Goal: Information Seeking & Learning: Learn about a topic

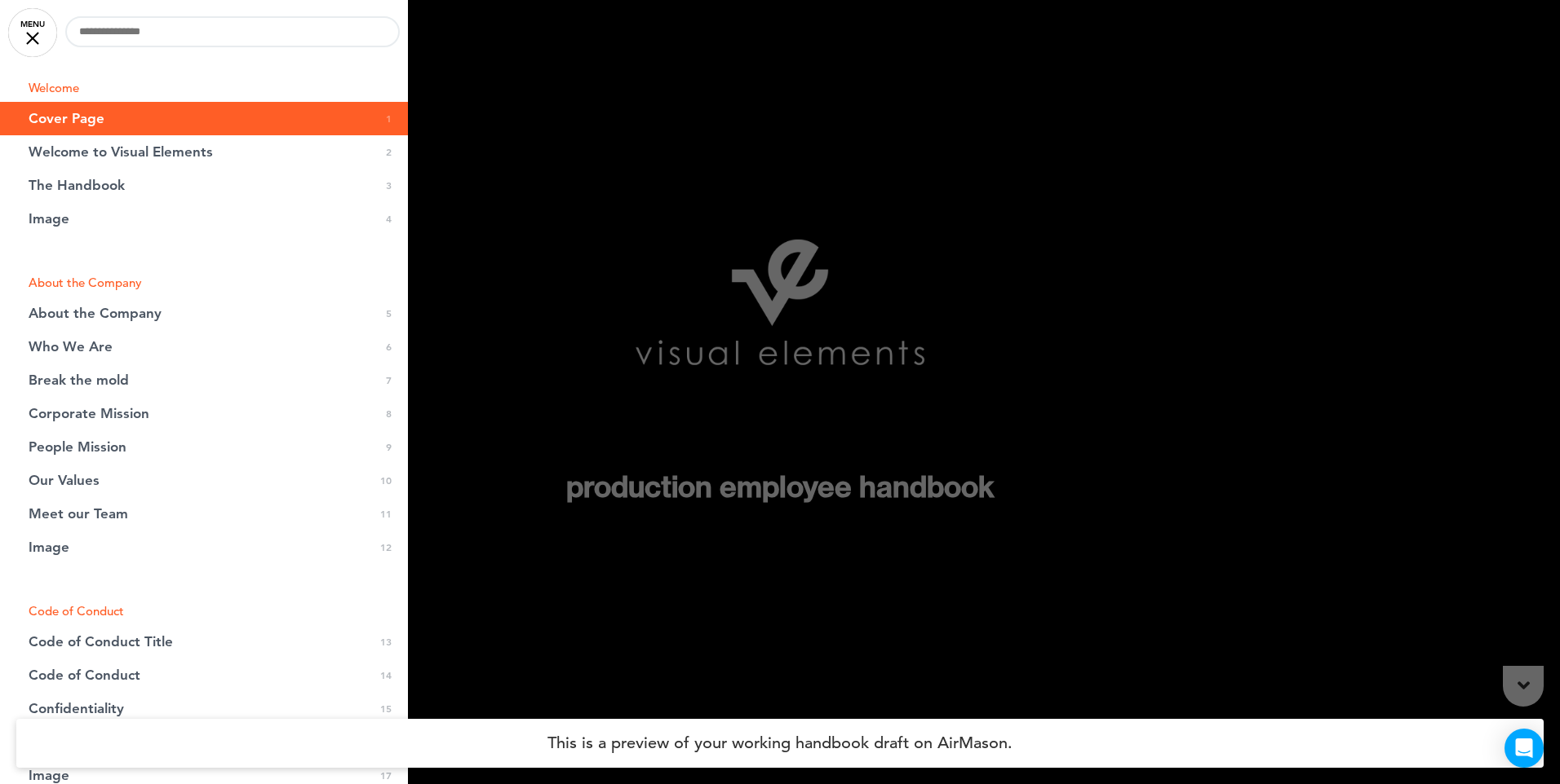
drag, startPoint x: 482, startPoint y: 28, endPoint x: 491, endPoint y: 24, distance: 9.8
click at [483, 28] on body "Are you sure you want to close this modal? Cancel Close 10 Publishing Creating …" at bounding box center [780, 392] width 1560 height 784
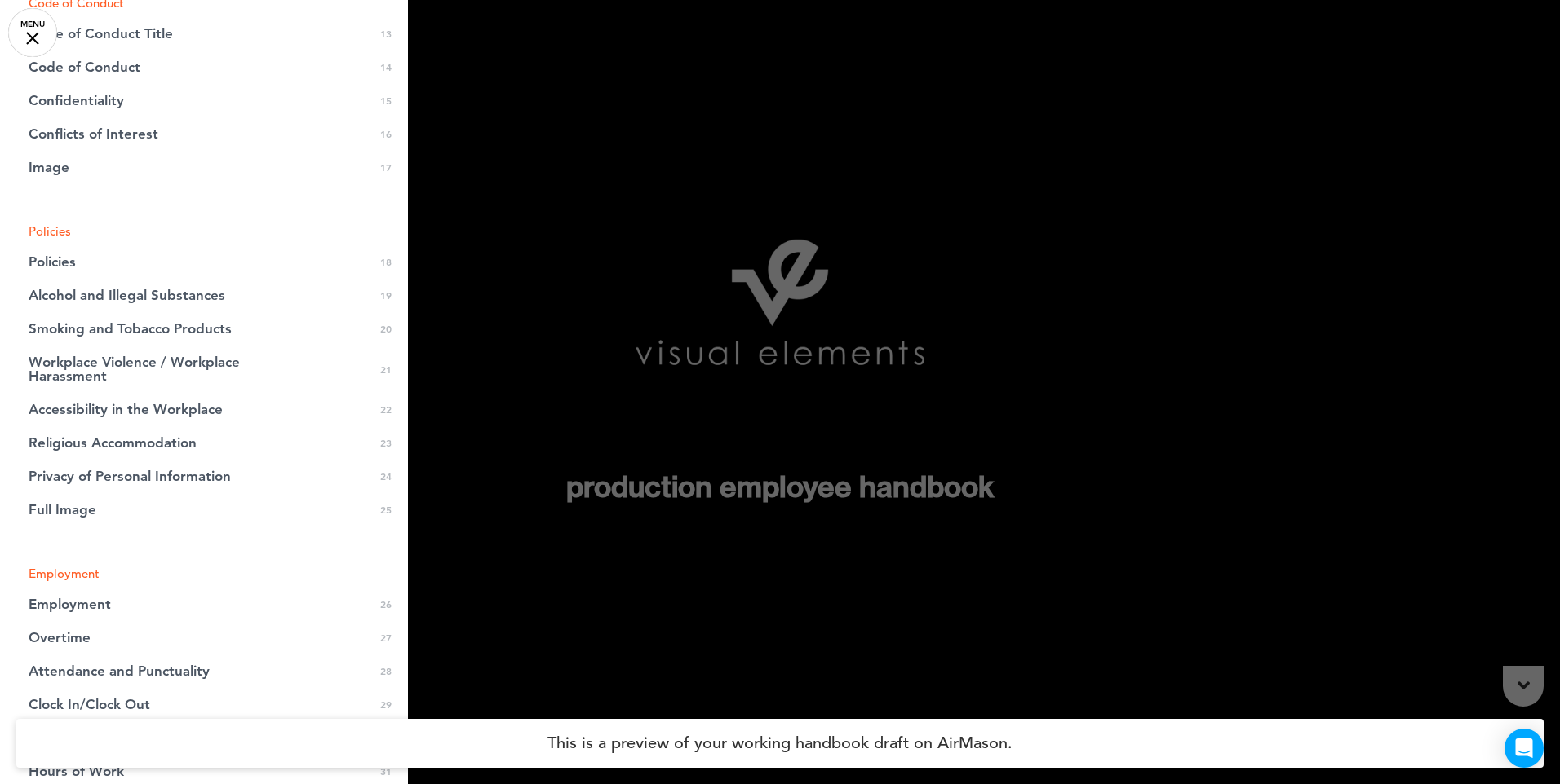
scroll to position [707, 0]
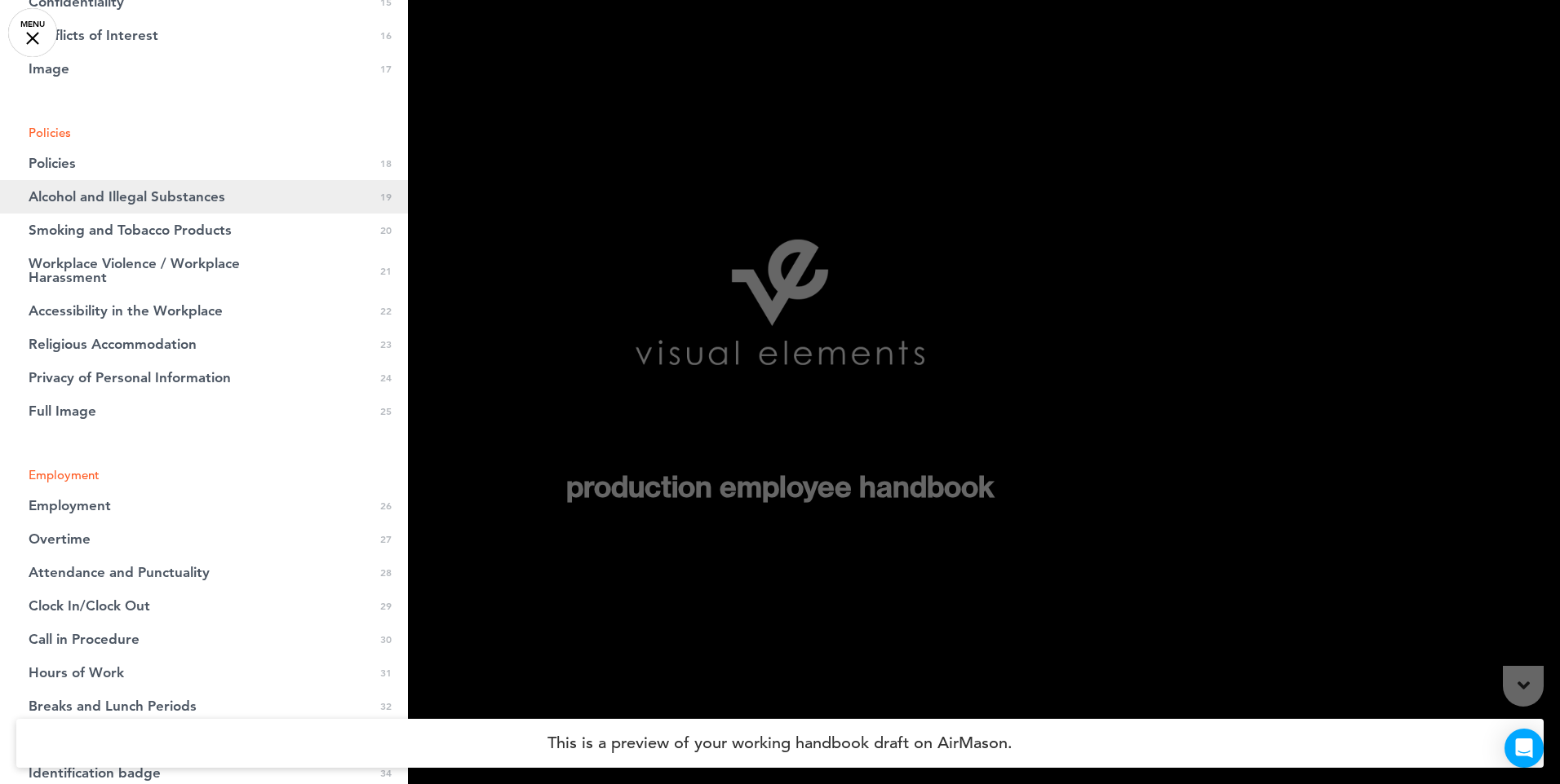
click at [136, 201] on span "Alcohol and Illegal Substances" at bounding box center [127, 197] width 197 height 14
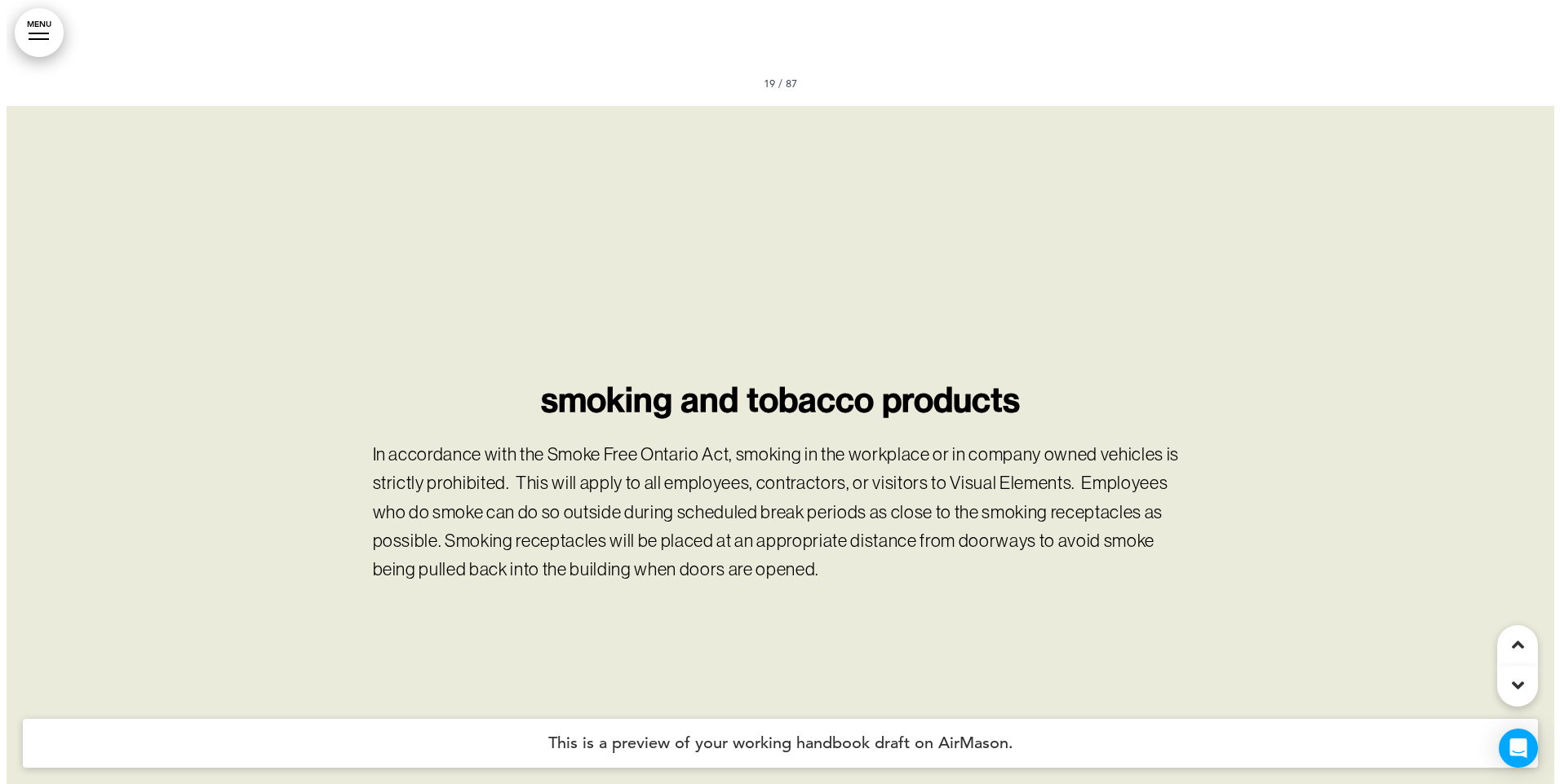
scroll to position [16192, 0]
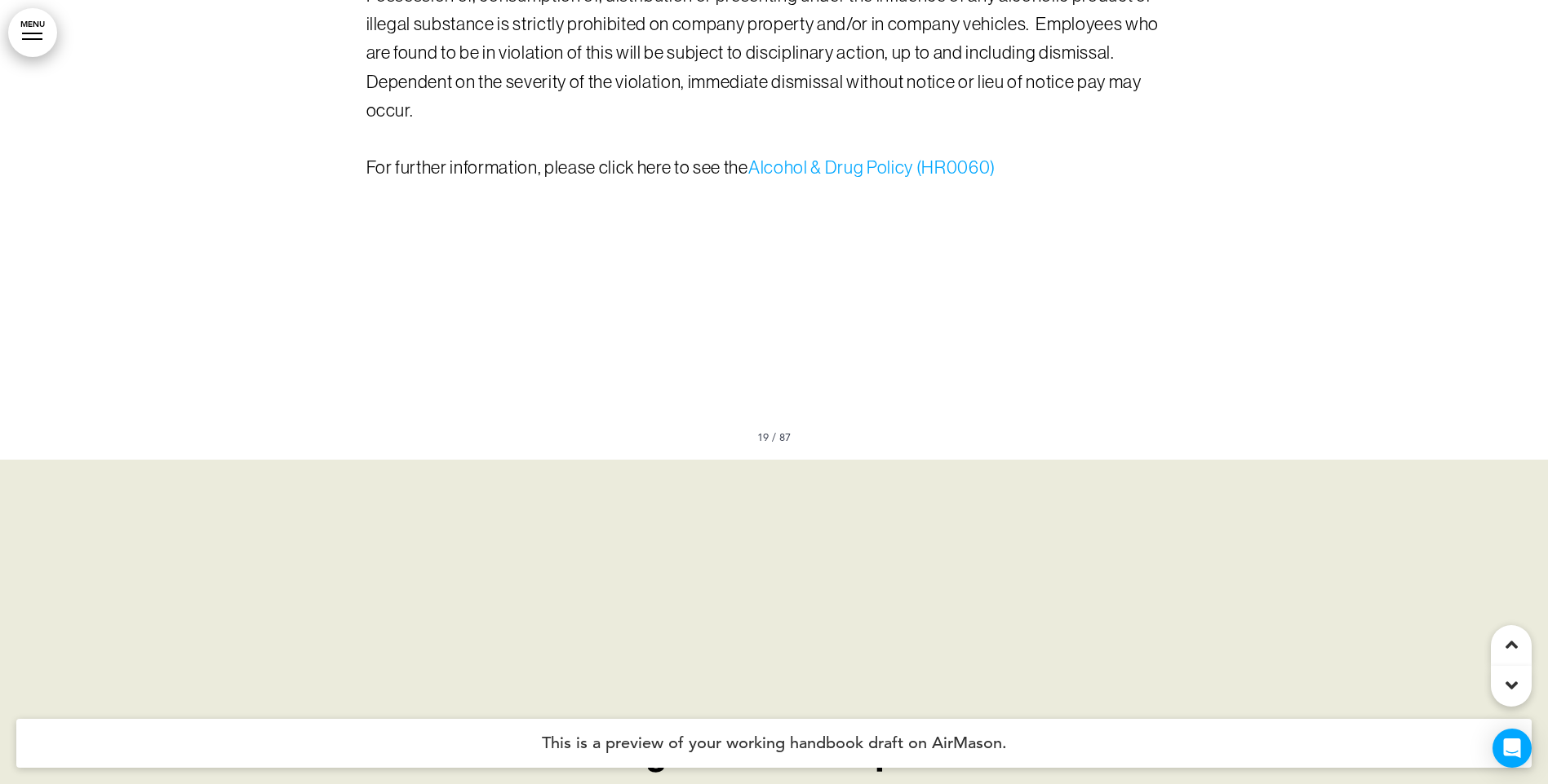
click at [40, 37] on link "MENU" at bounding box center [32, 32] width 49 height 49
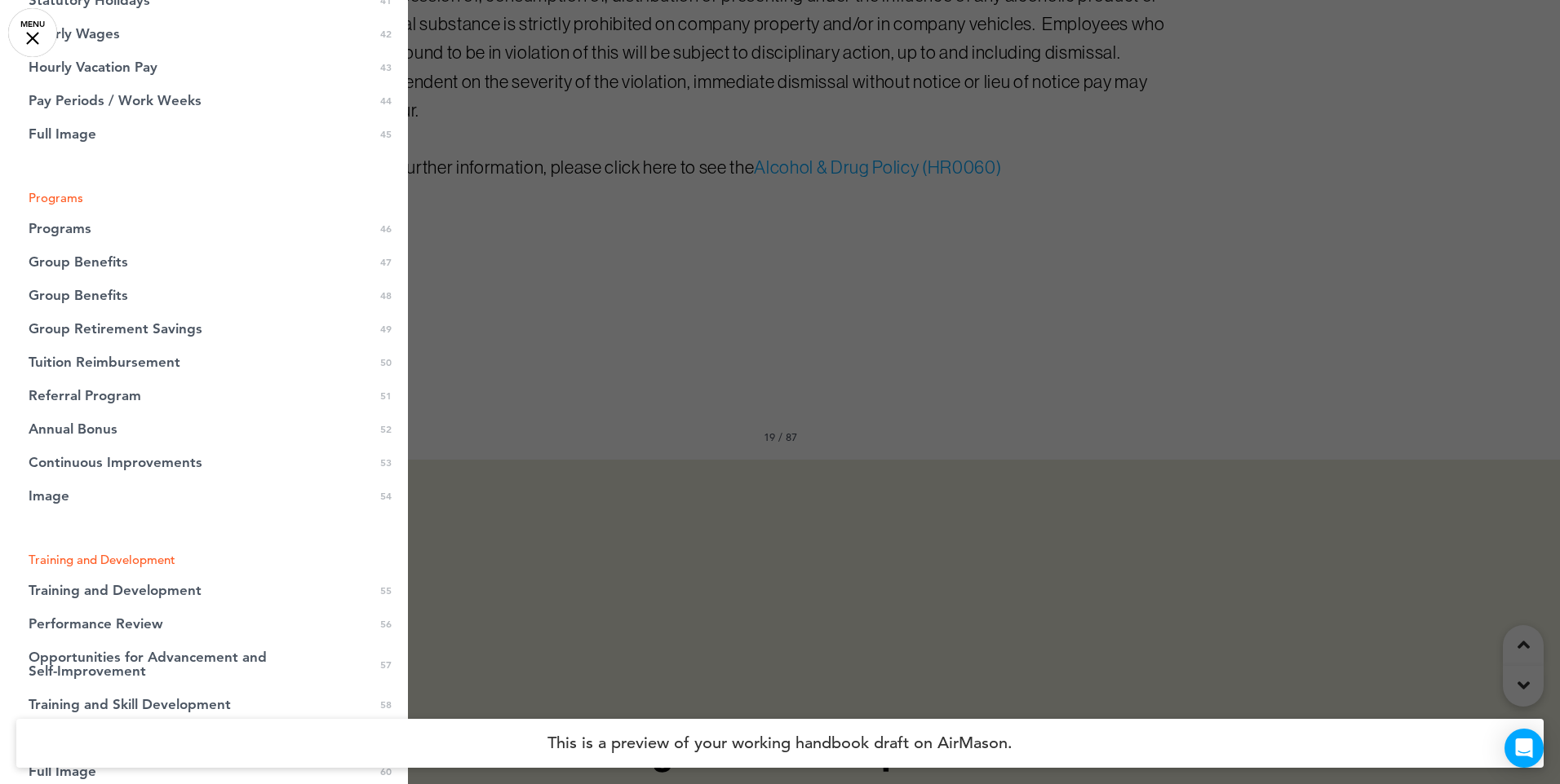
scroll to position [1767, 0]
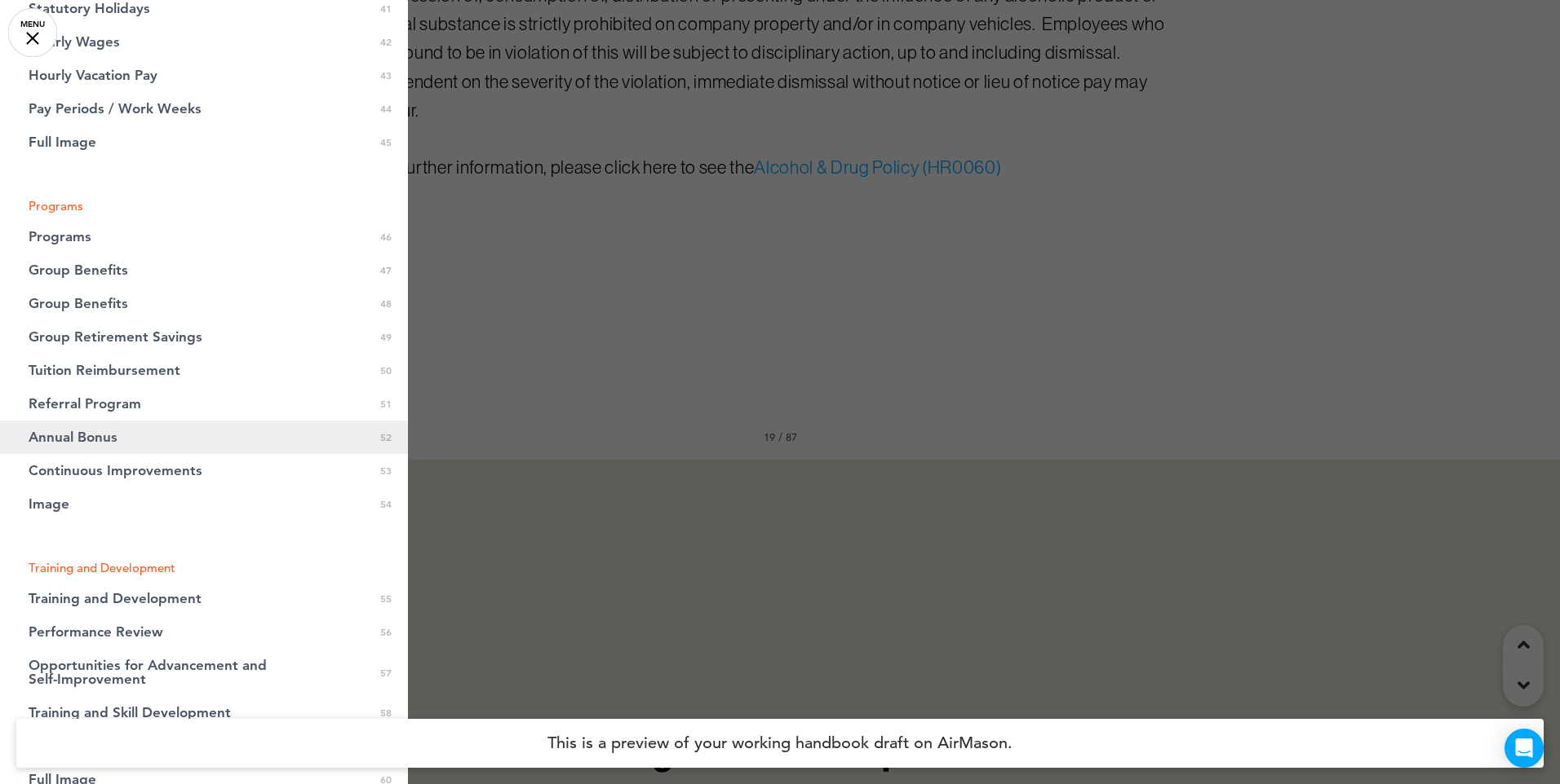
click at [89, 440] on span "Annual Bonus" at bounding box center [73, 438] width 89 height 14
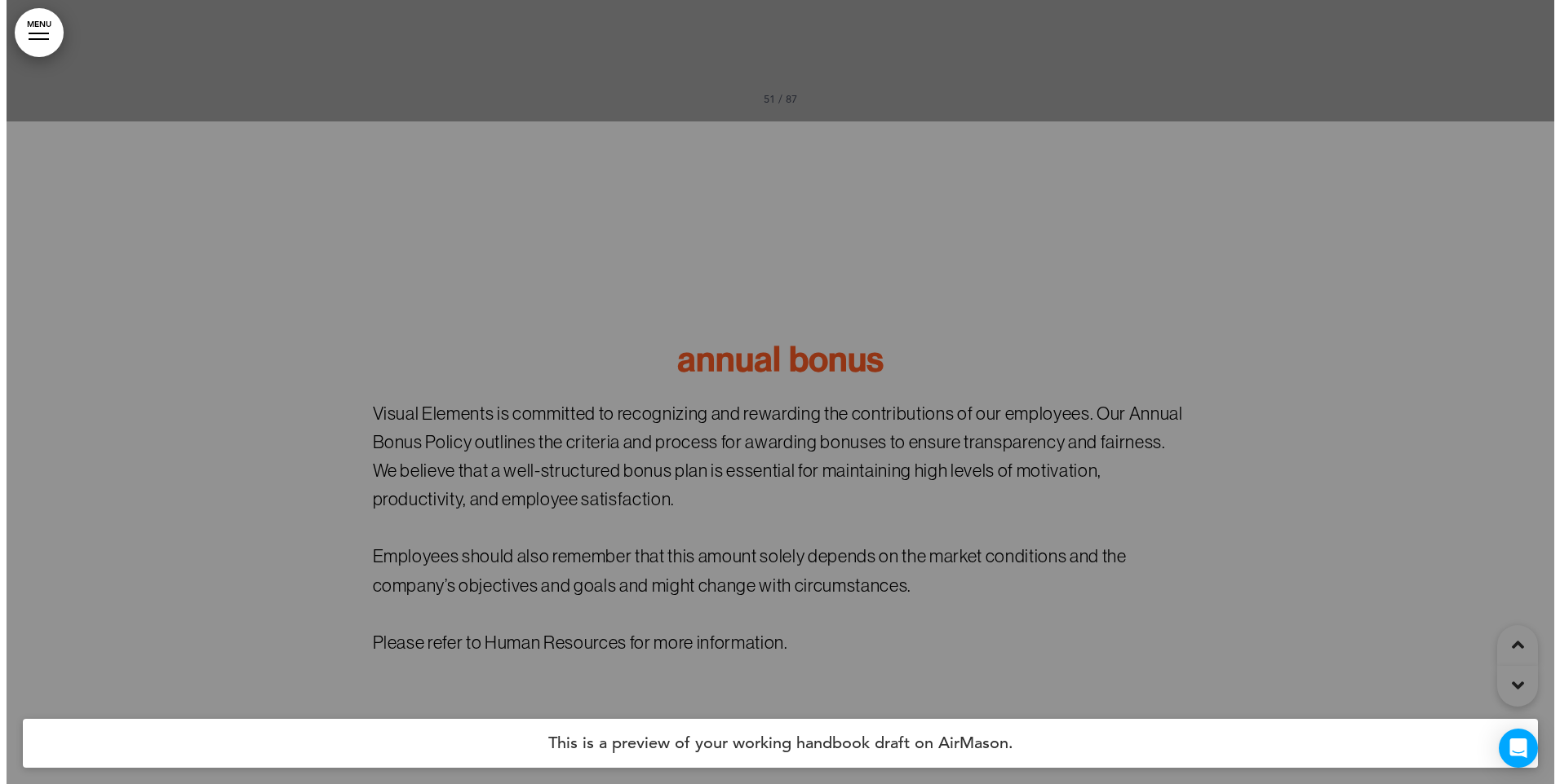
scroll to position [41994, 0]
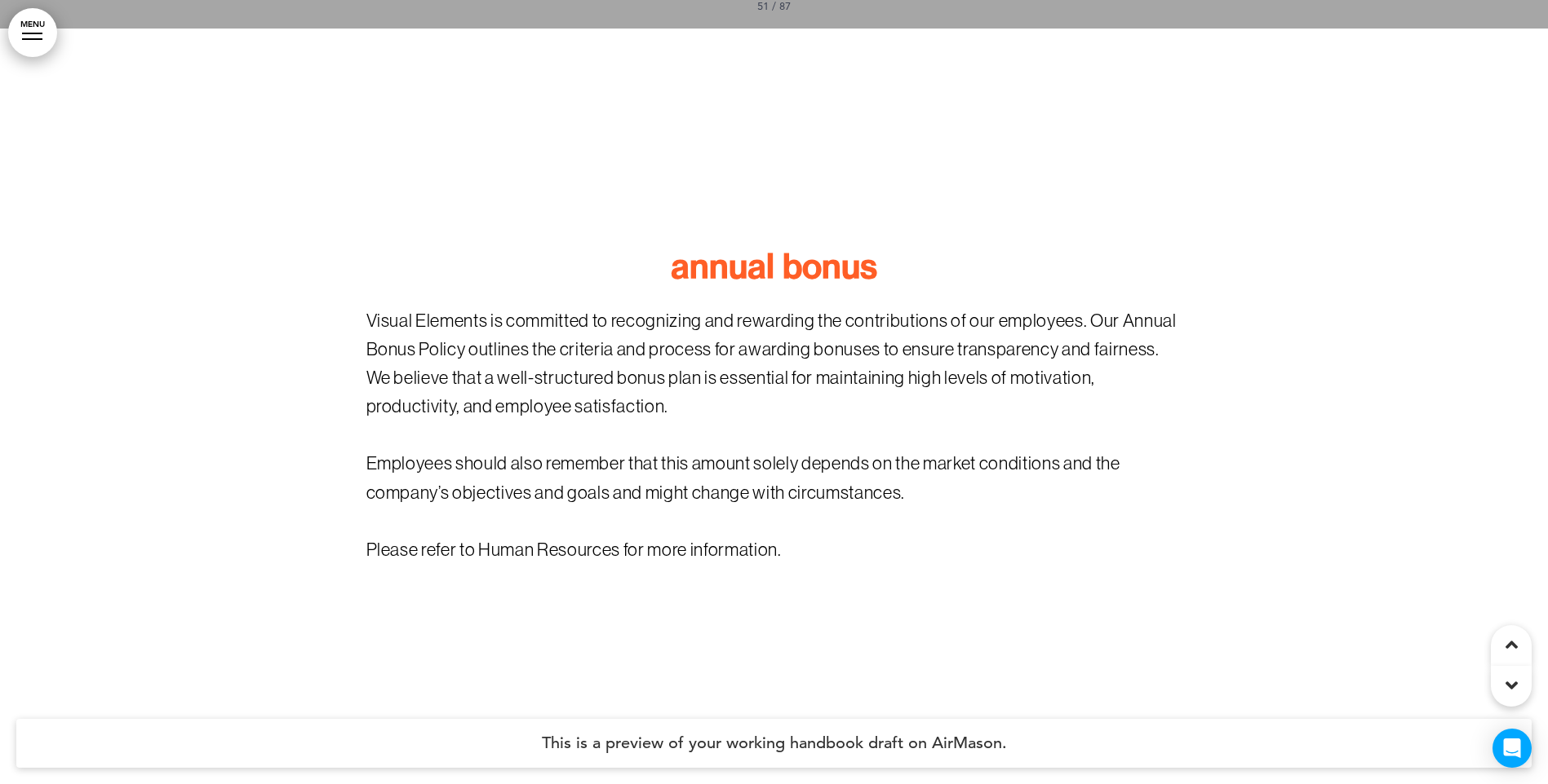
click at [34, 26] on link "MENU" at bounding box center [32, 32] width 49 height 49
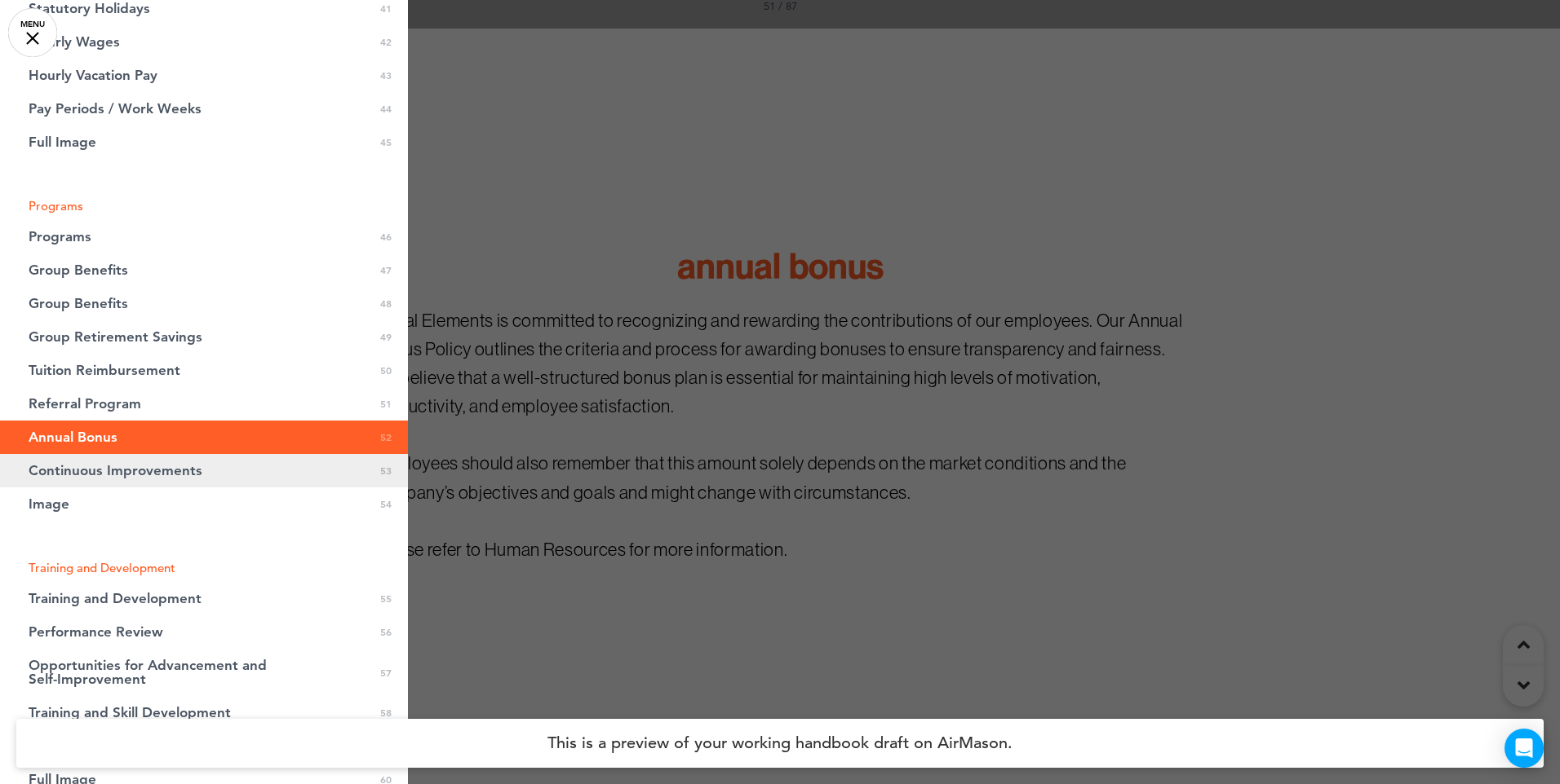
scroll to position [2120, 0]
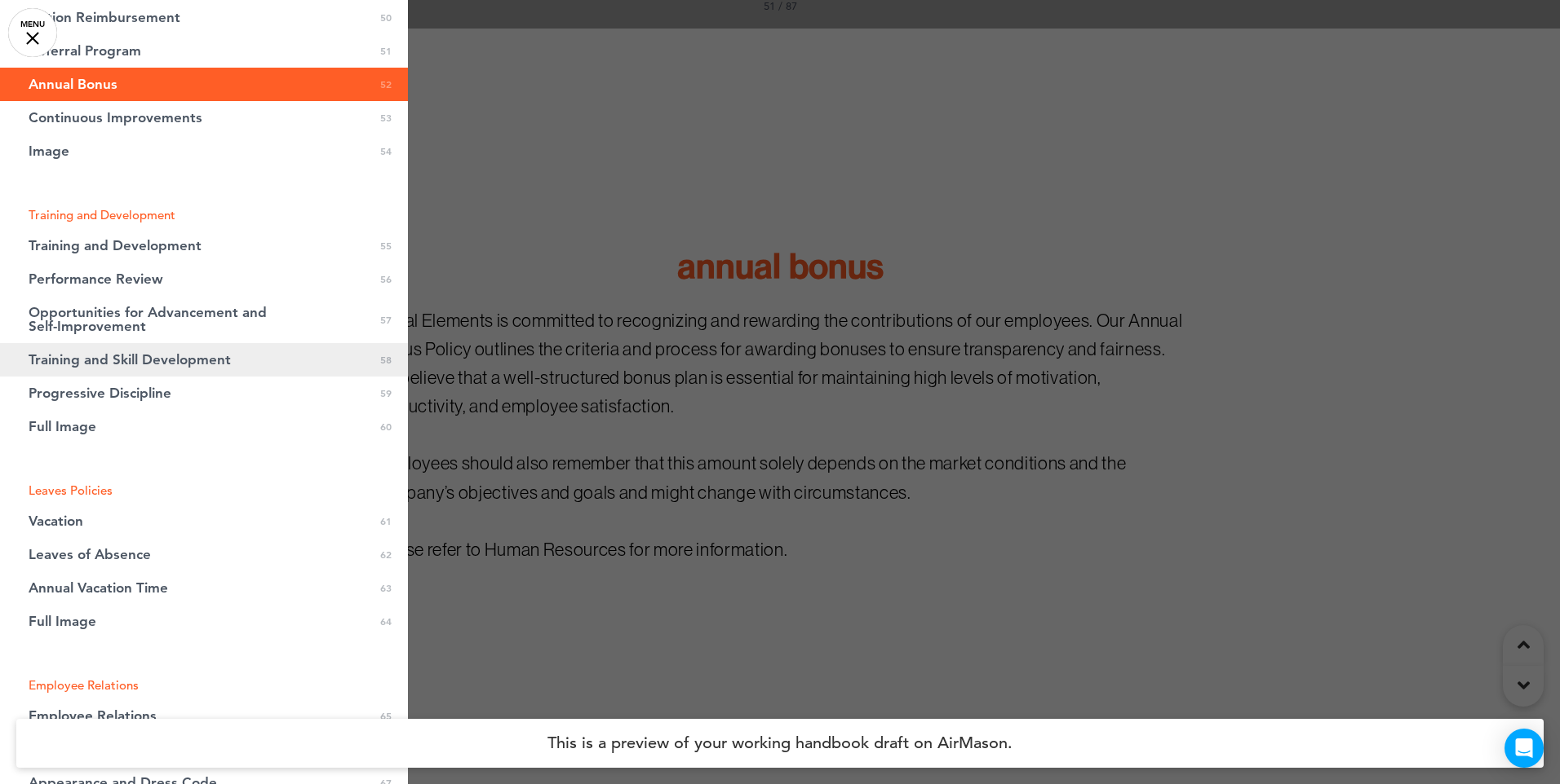
click at [115, 360] on span "Training and Skill Development" at bounding box center [129, 360] width 202 height 14
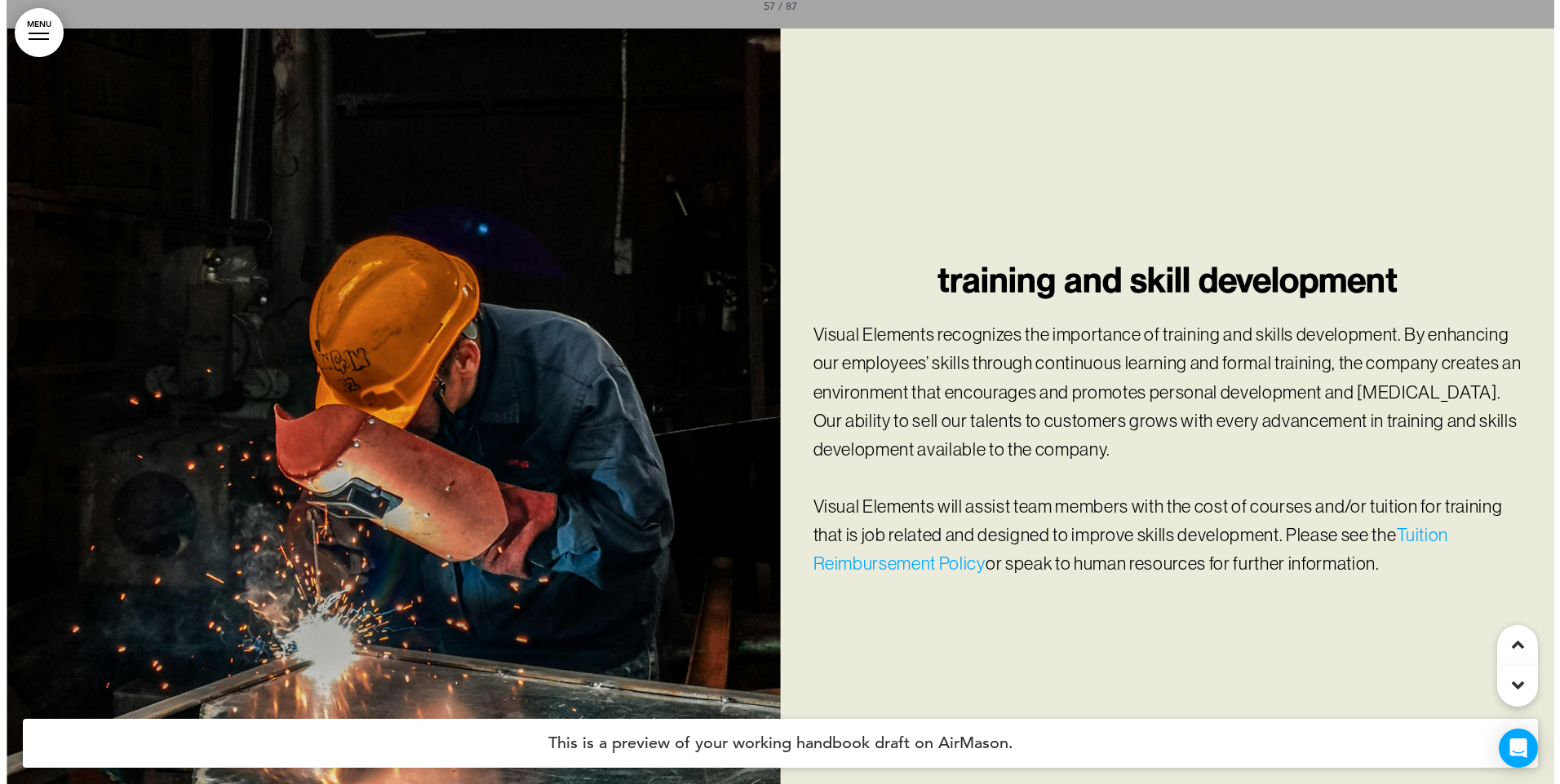
scroll to position [47054, 0]
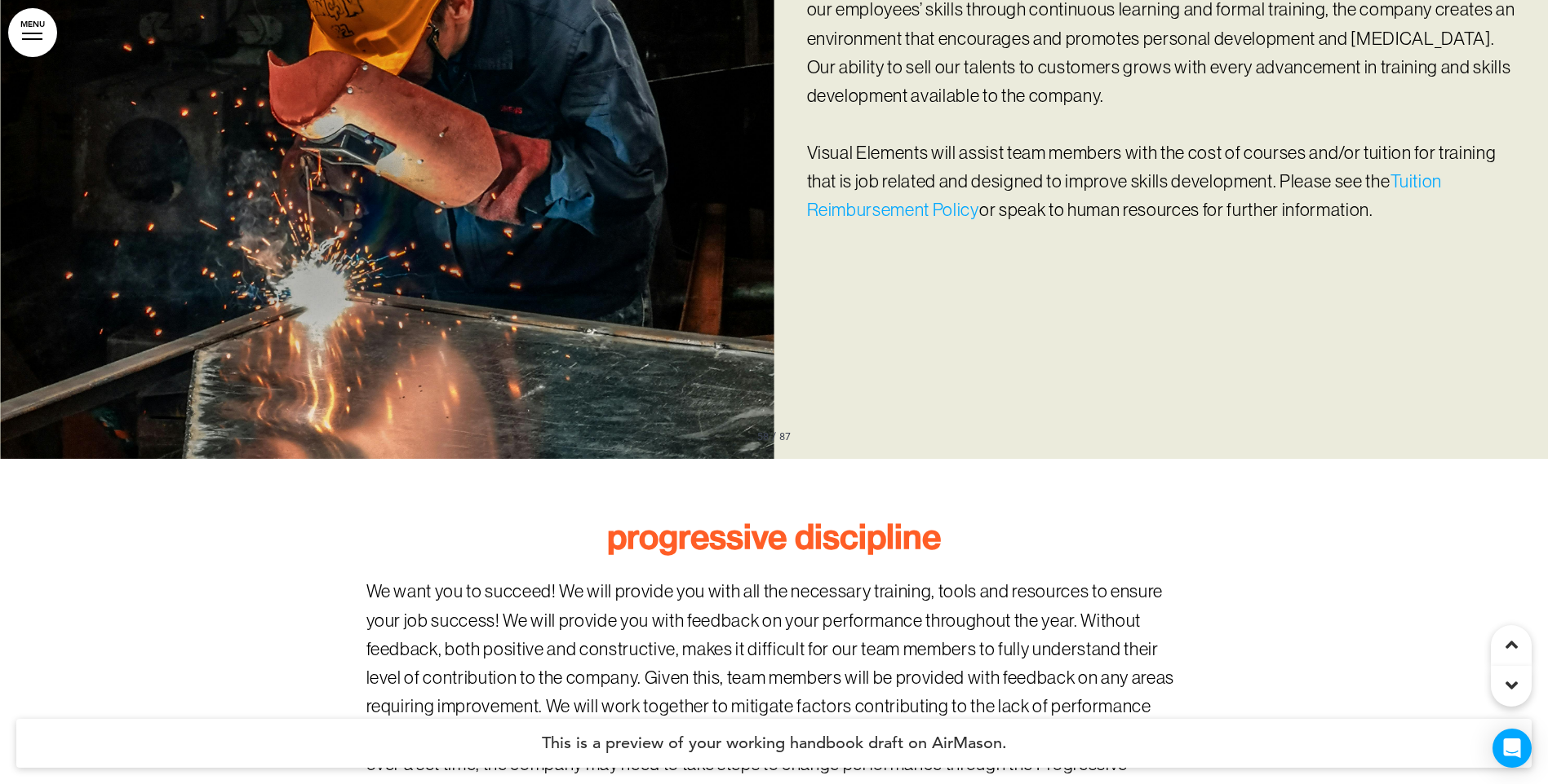
click at [767, 430] on span "58 / 87" at bounding box center [774, 436] width 34 height 13
click at [763, 430] on span "58 / 87" at bounding box center [774, 436] width 34 height 13
click at [23, 18] on link "MENU" at bounding box center [32, 32] width 49 height 49
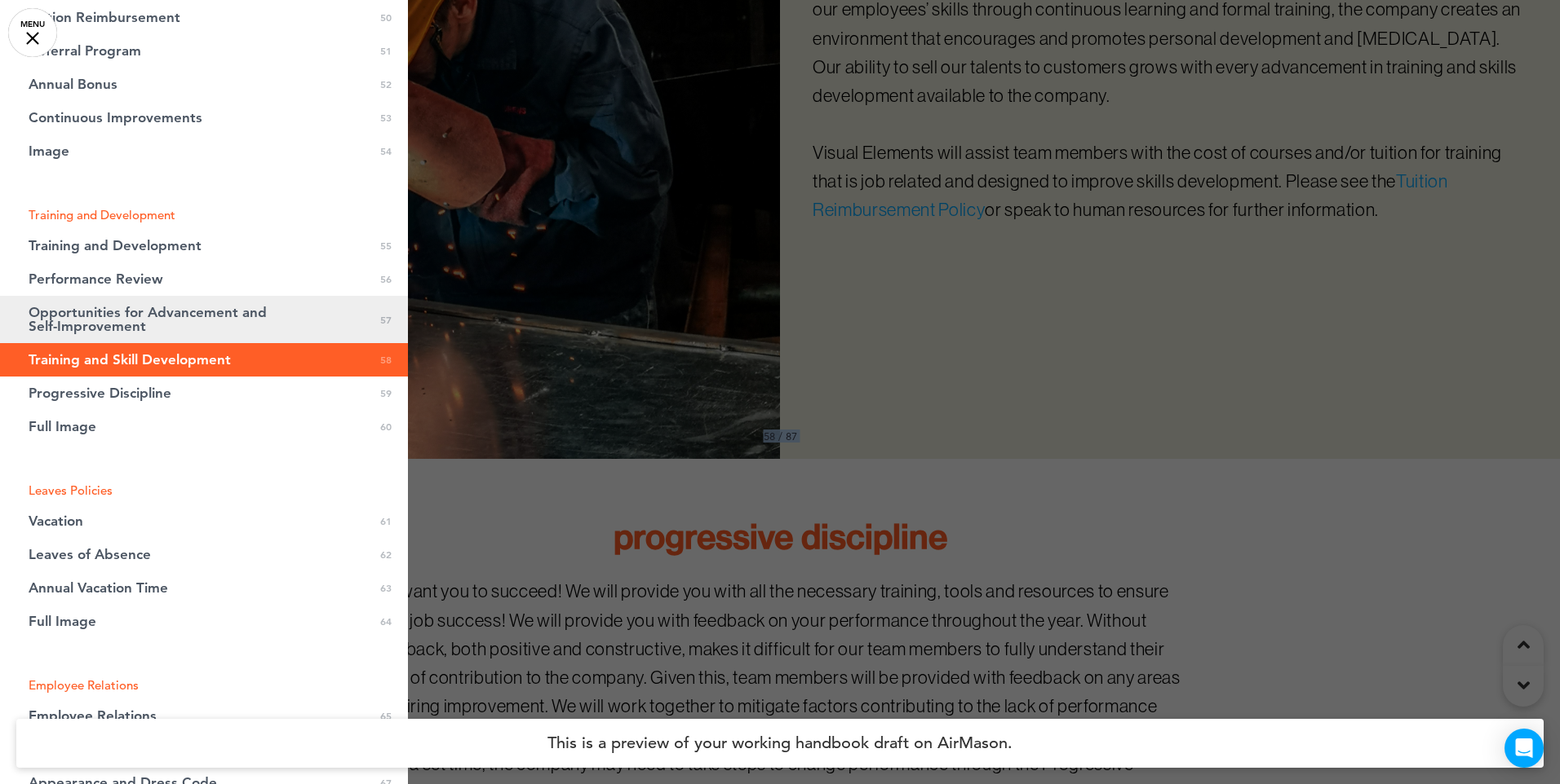
scroll to position [2473, 0]
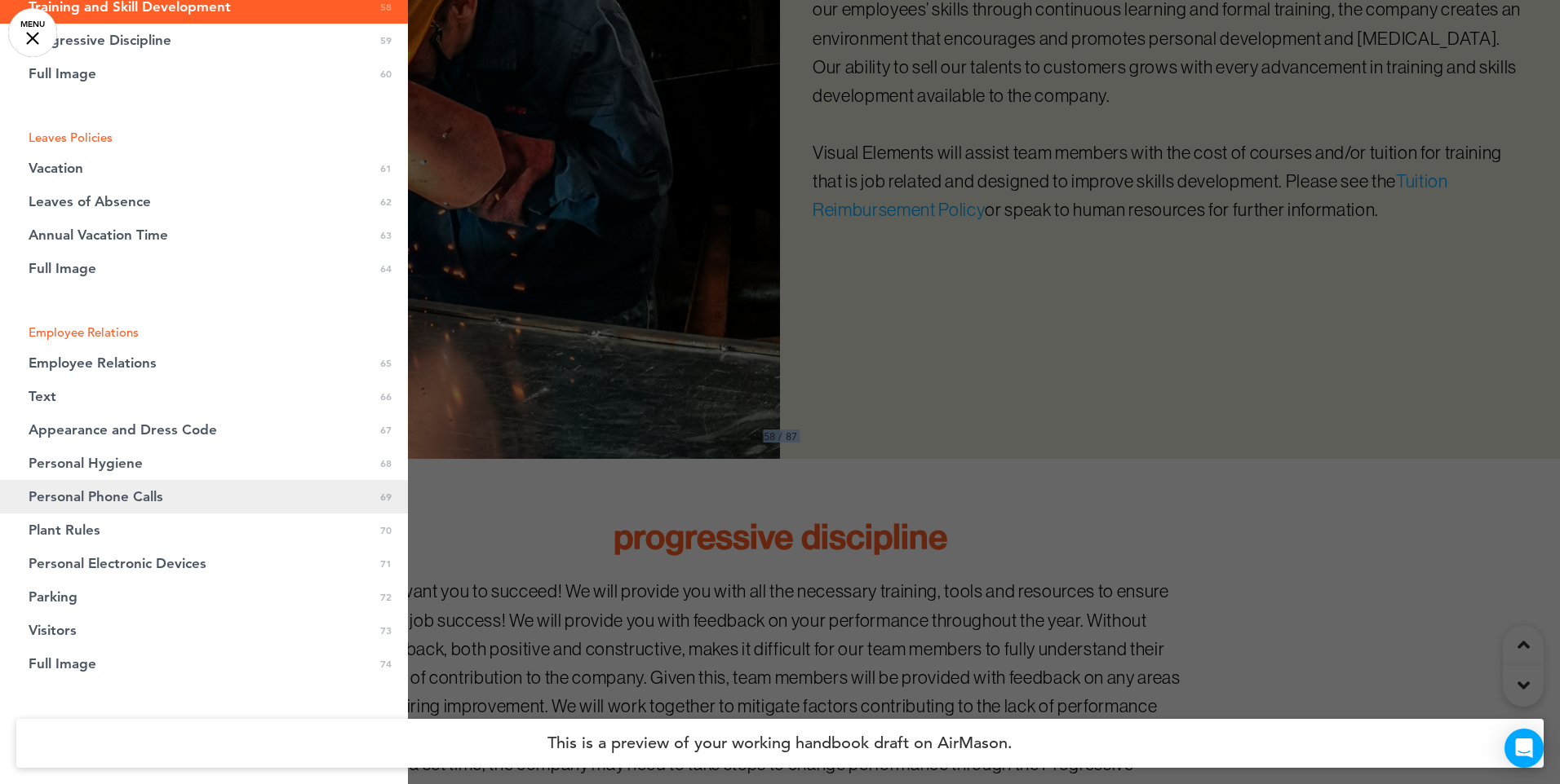
click at [113, 502] on span "Personal Phone Calls" at bounding box center [96, 497] width 134 height 14
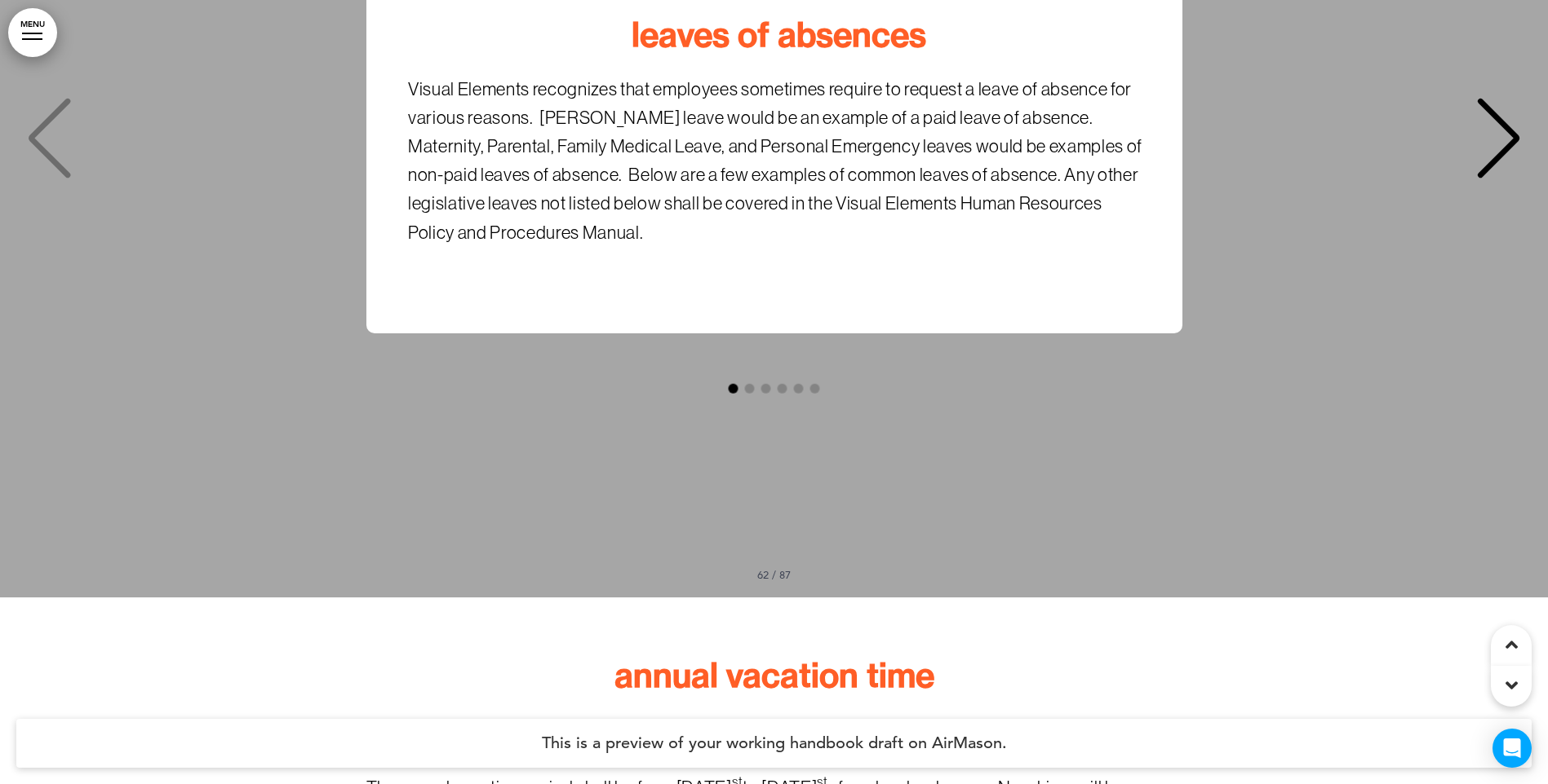
scroll to position [48943, 0]
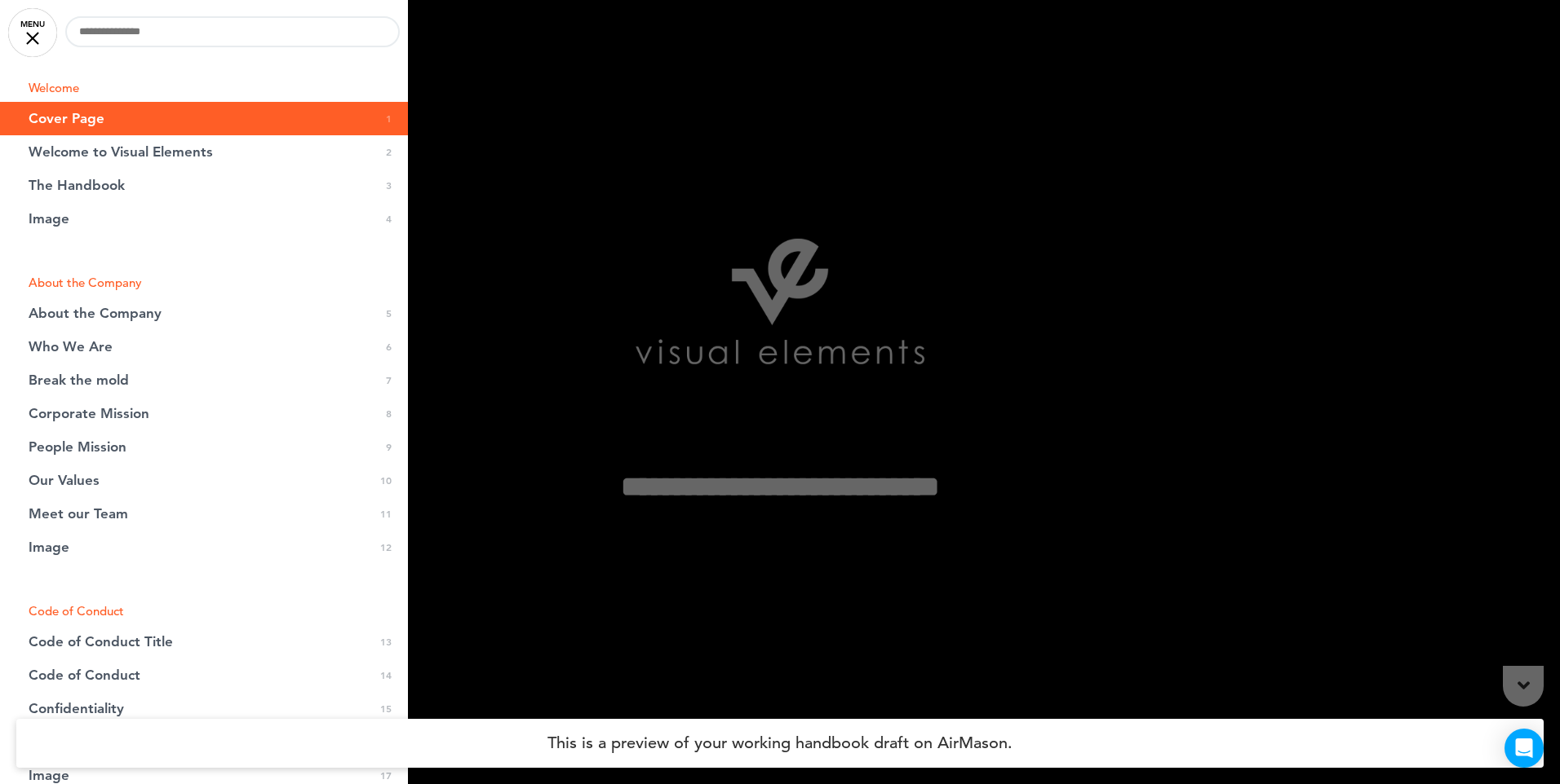
click at [597, 72] on div at bounding box center [780, 392] width 1560 height 784
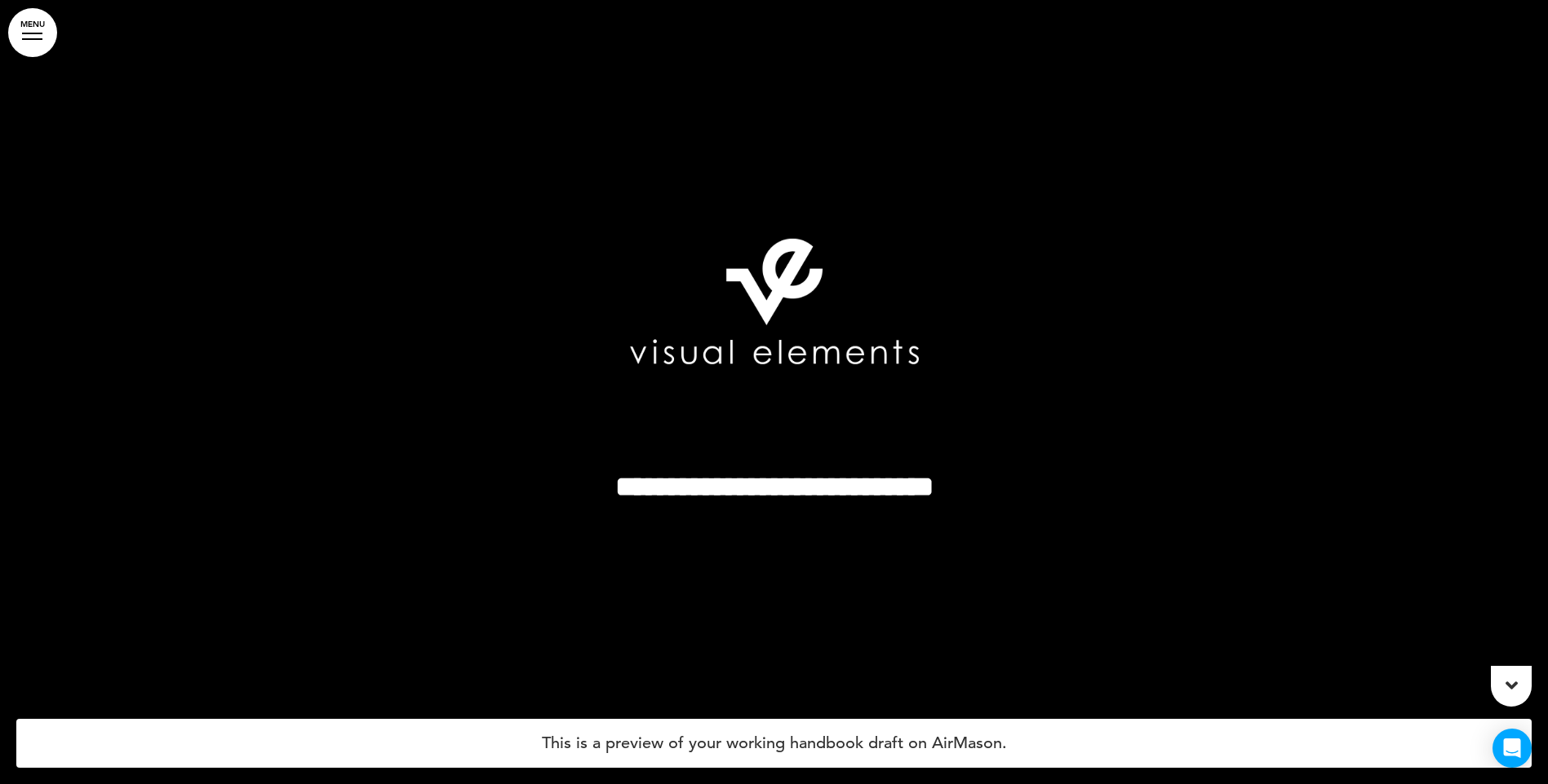
click at [45, 29] on link "MENU" at bounding box center [32, 32] width 49 height 49
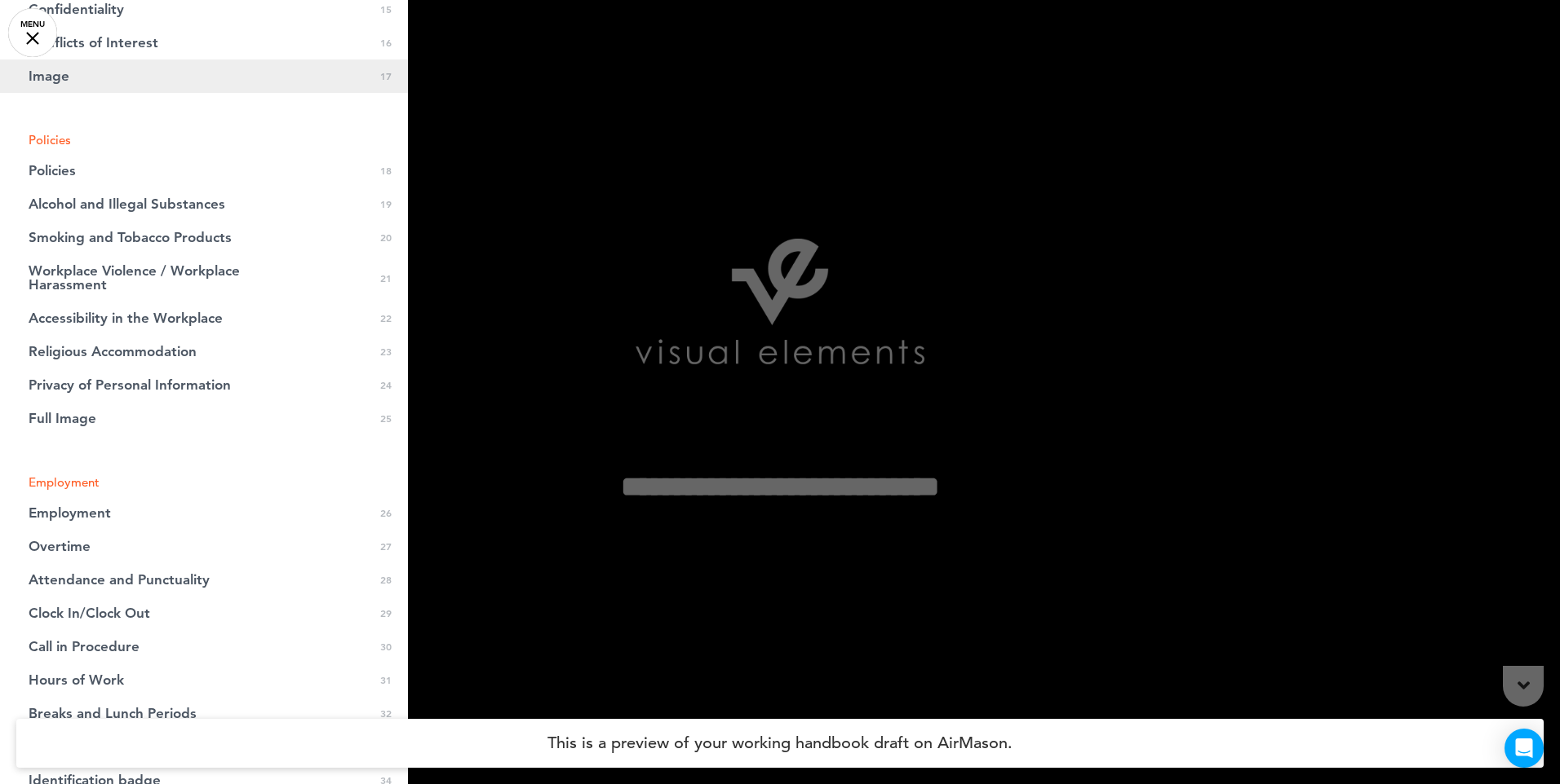
scroll to position [707, 0]
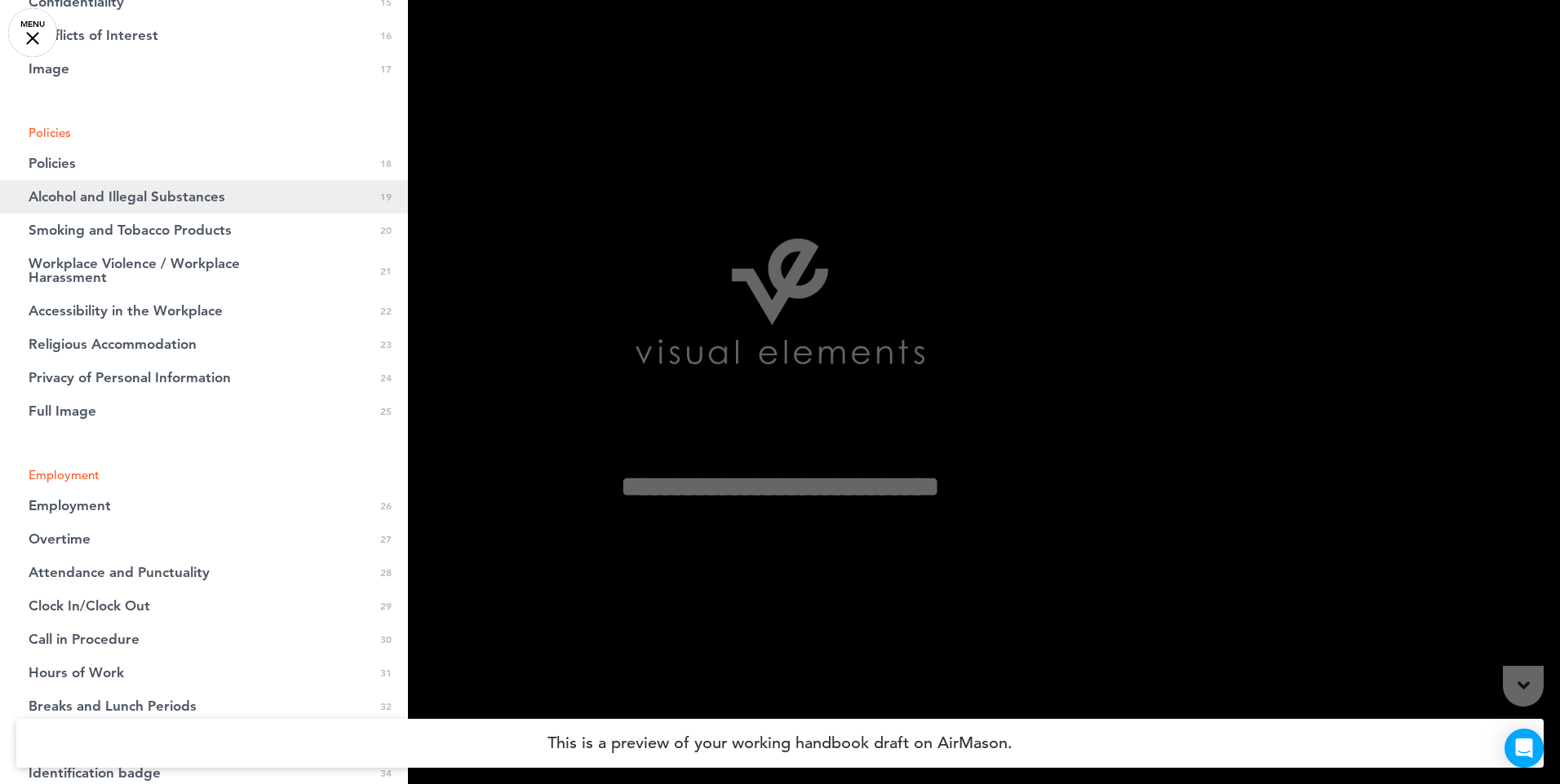
click at [148, 196] on span "Alcohol and Illegal Substances" at bounding box center [127, 197] width 197 height 14
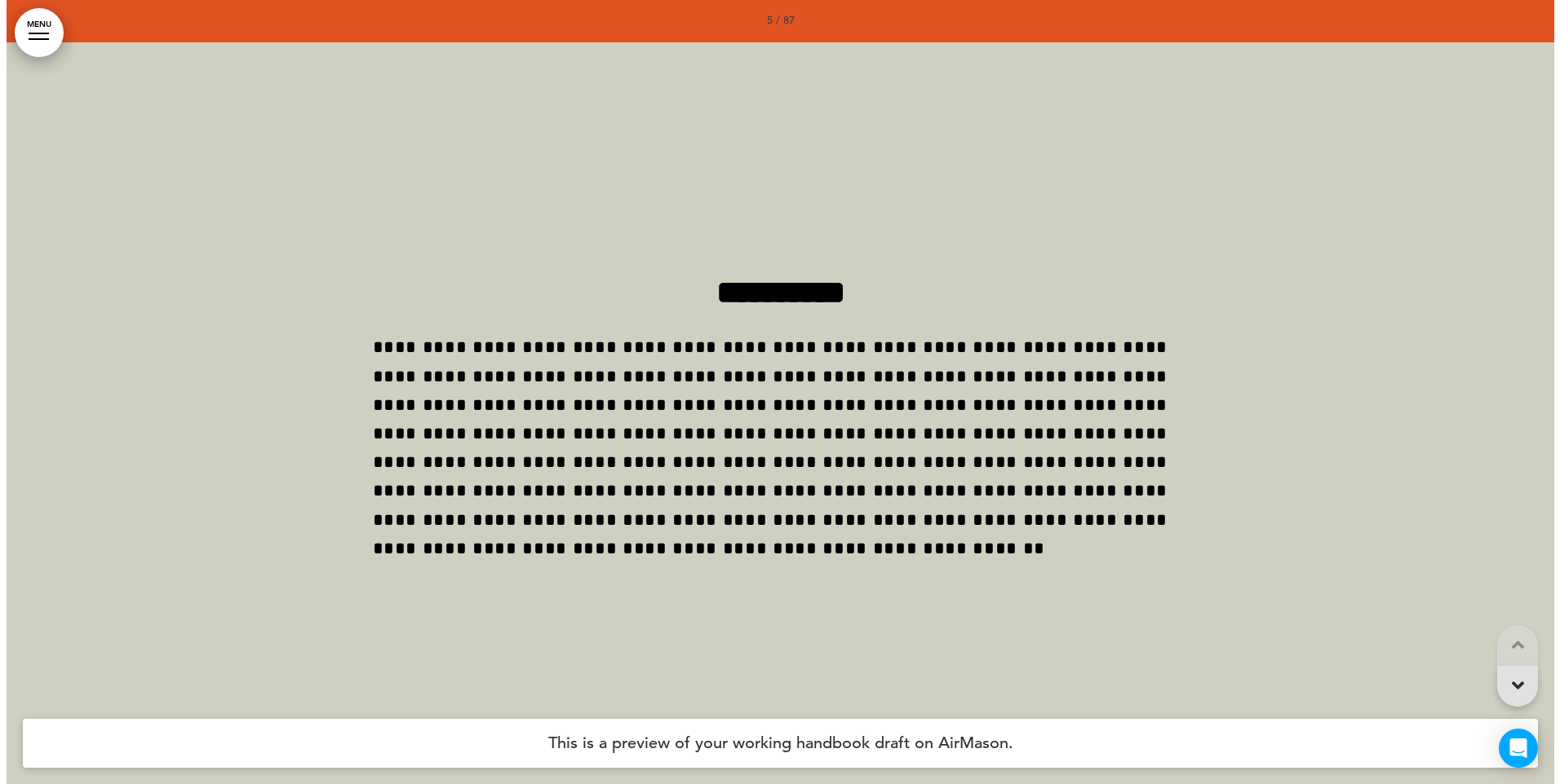
scroll to position [15840, 0]
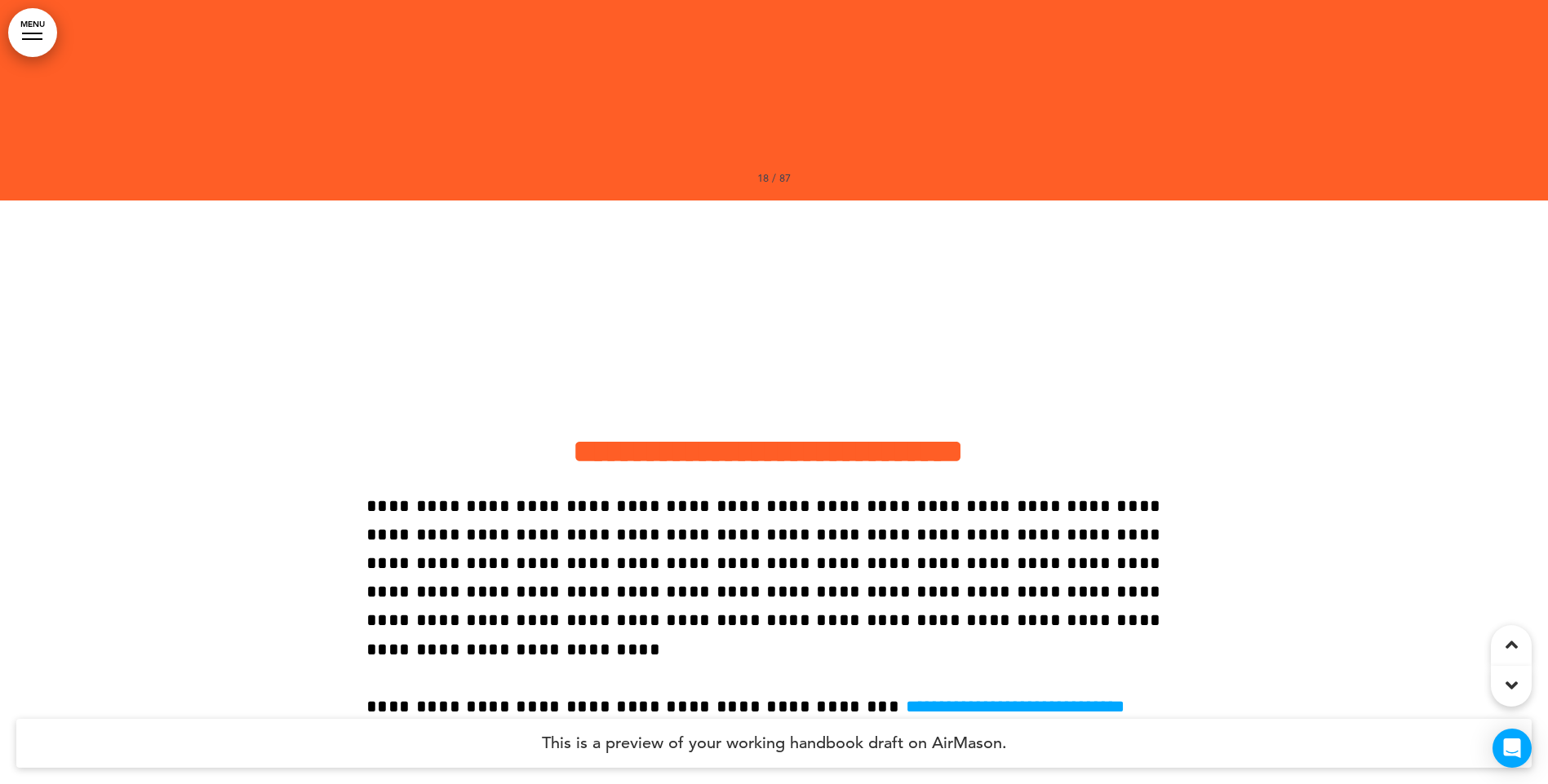
click at [45, 47] on link "MENU" at bounding box center [32, 32] width 49 height 49
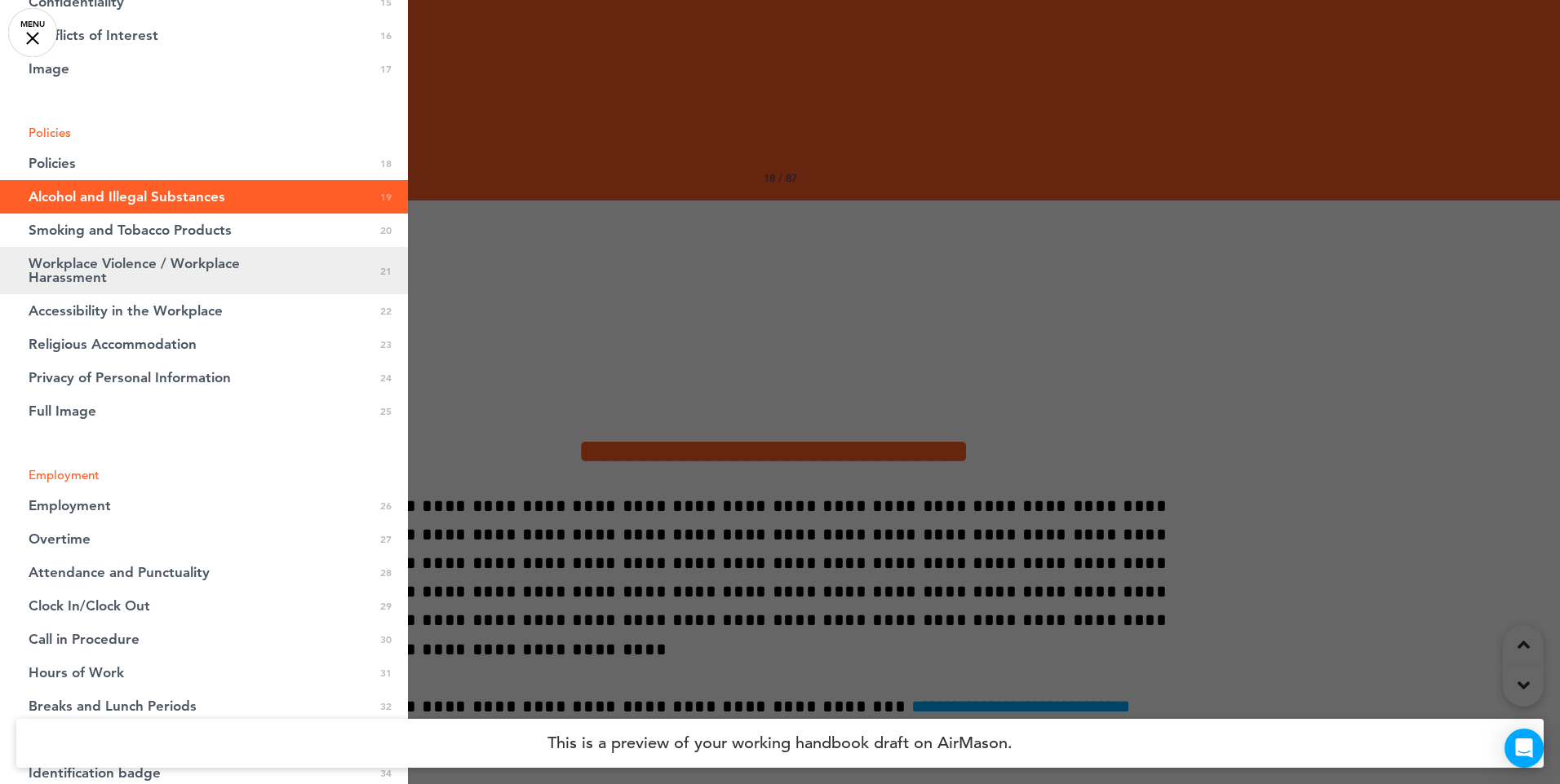
click at [133, 268] on span "Workplace Violence / Workplace Harassment" at bounding box center [163, 271] width 269 height 28
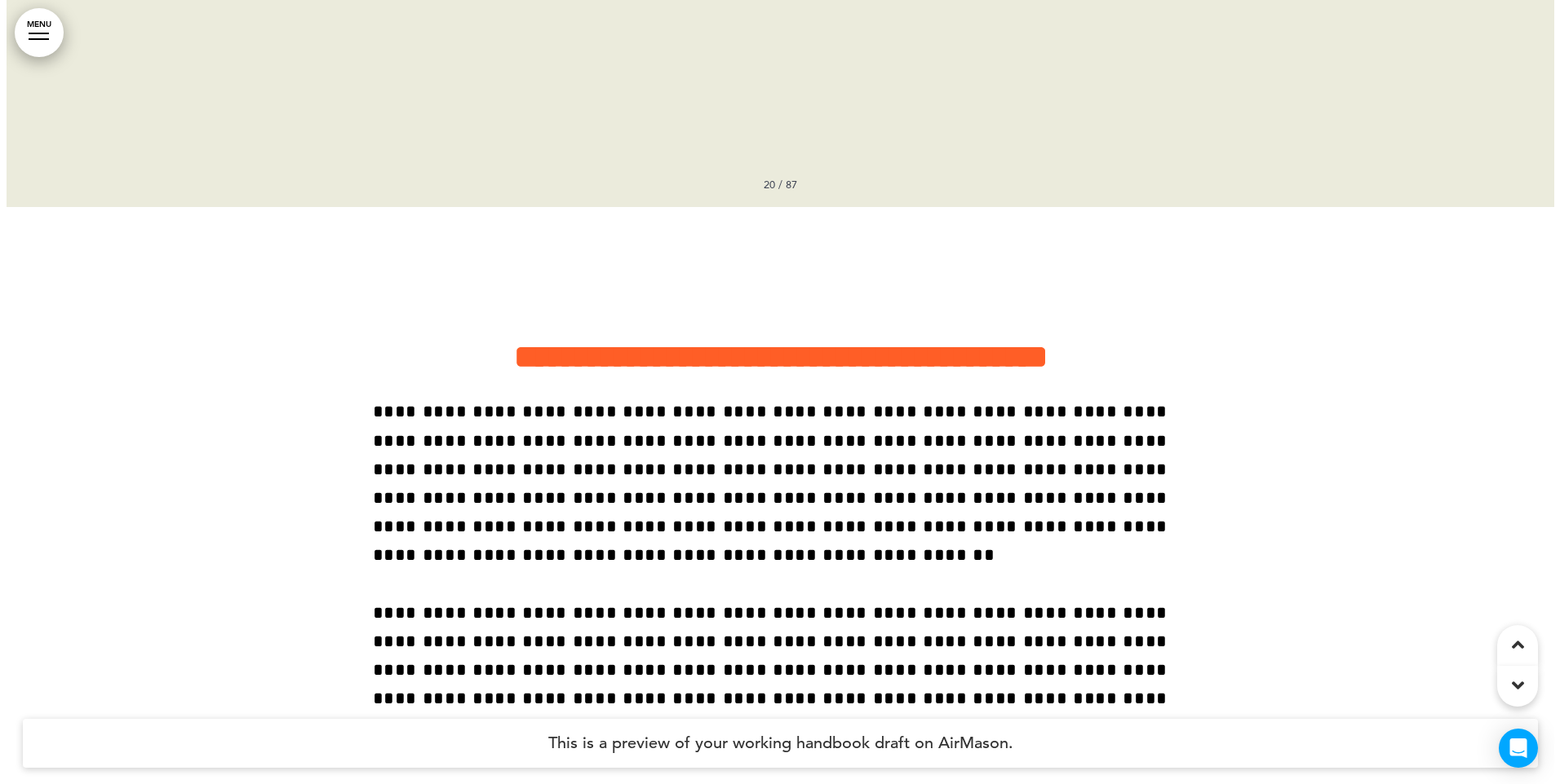
scroll to position [17408, 0]
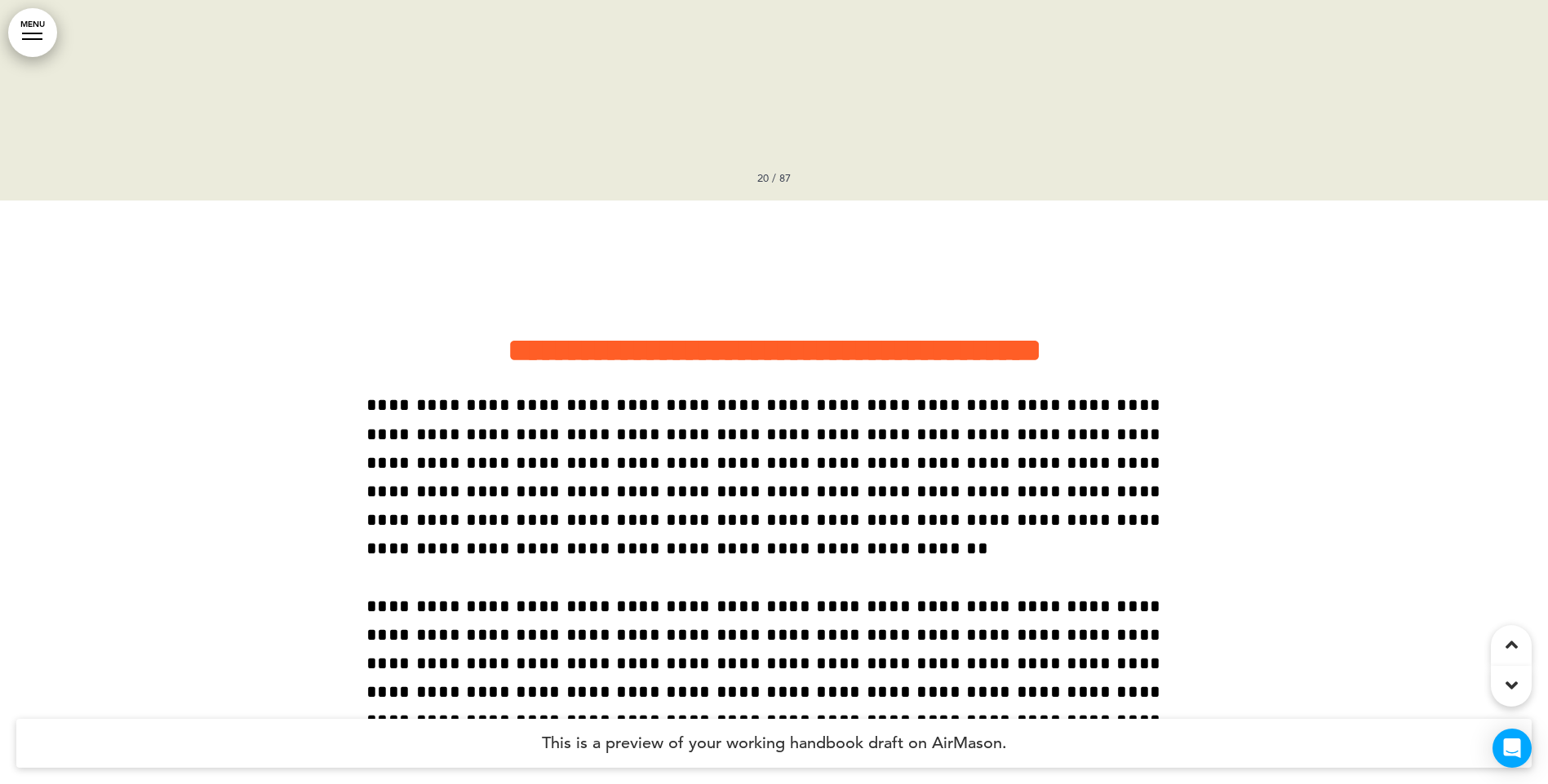
click at [31, 40] on link "MENU" at bounding box center [32, 32] width 49 height 49
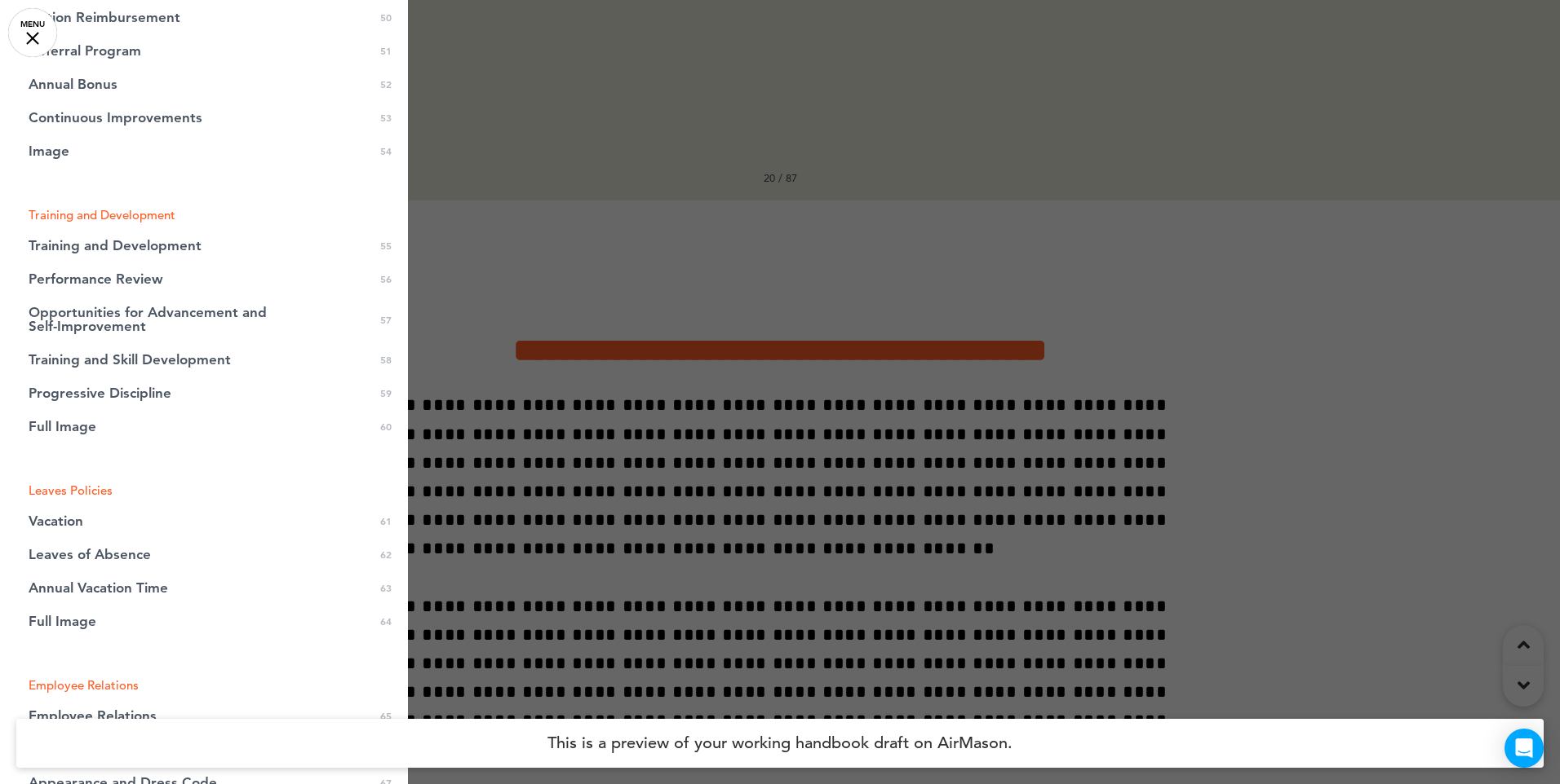
scroll to position [1767, 0]
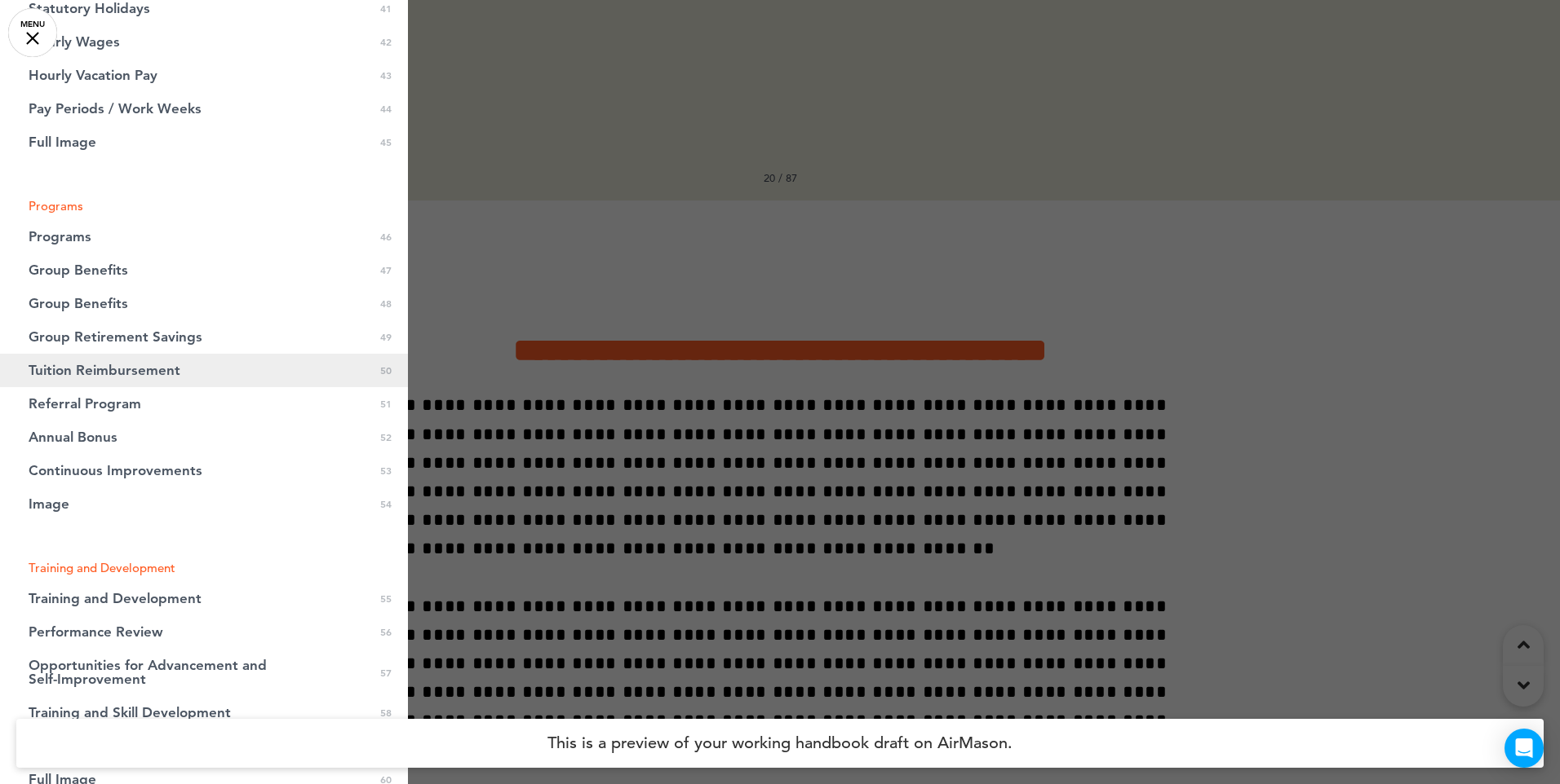
click at [147, 364] on span "Tuition Reimbursement" at bounding box center [105, 371] width 151 height 14
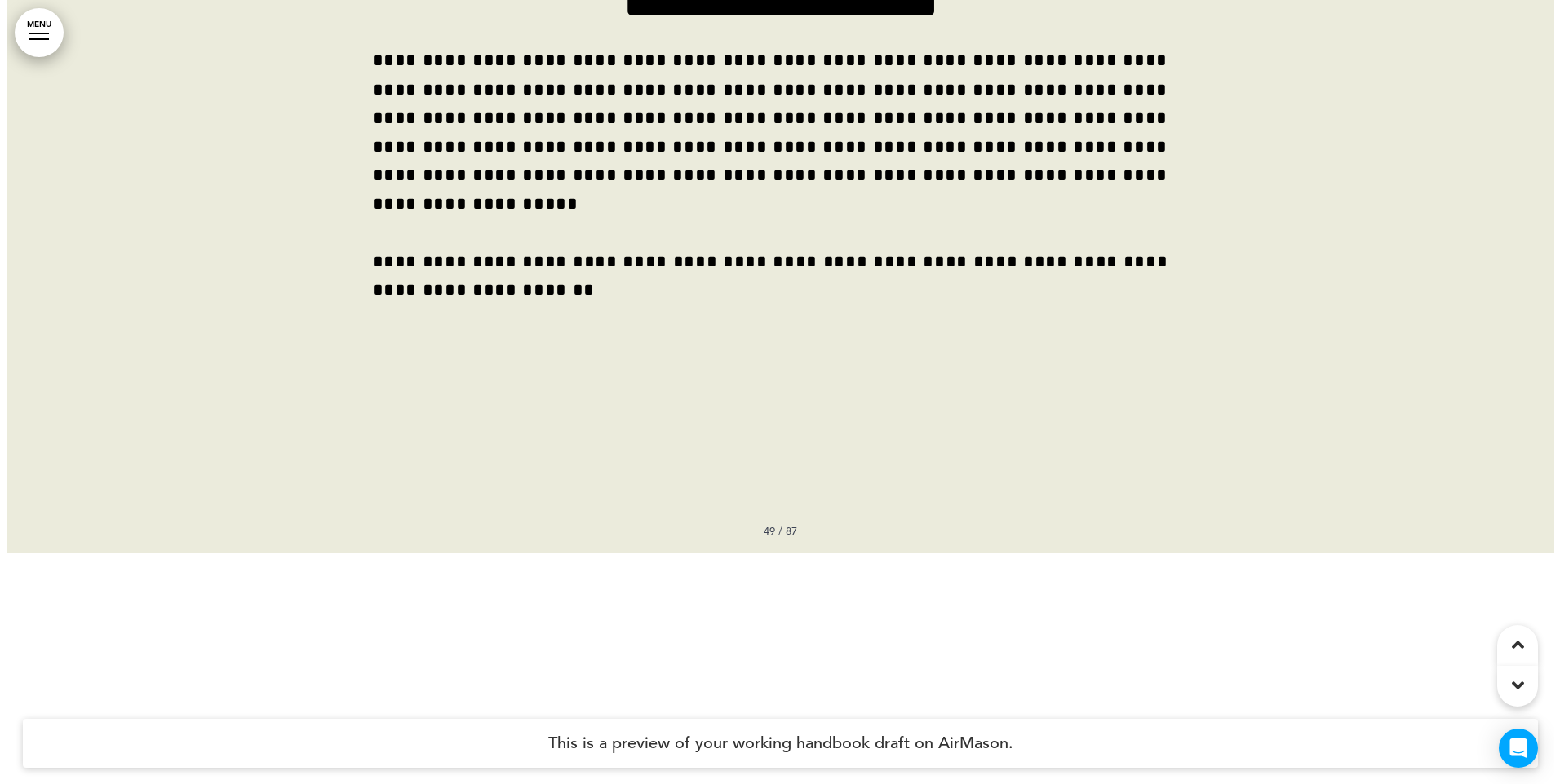
scroll to position [40425, 0]
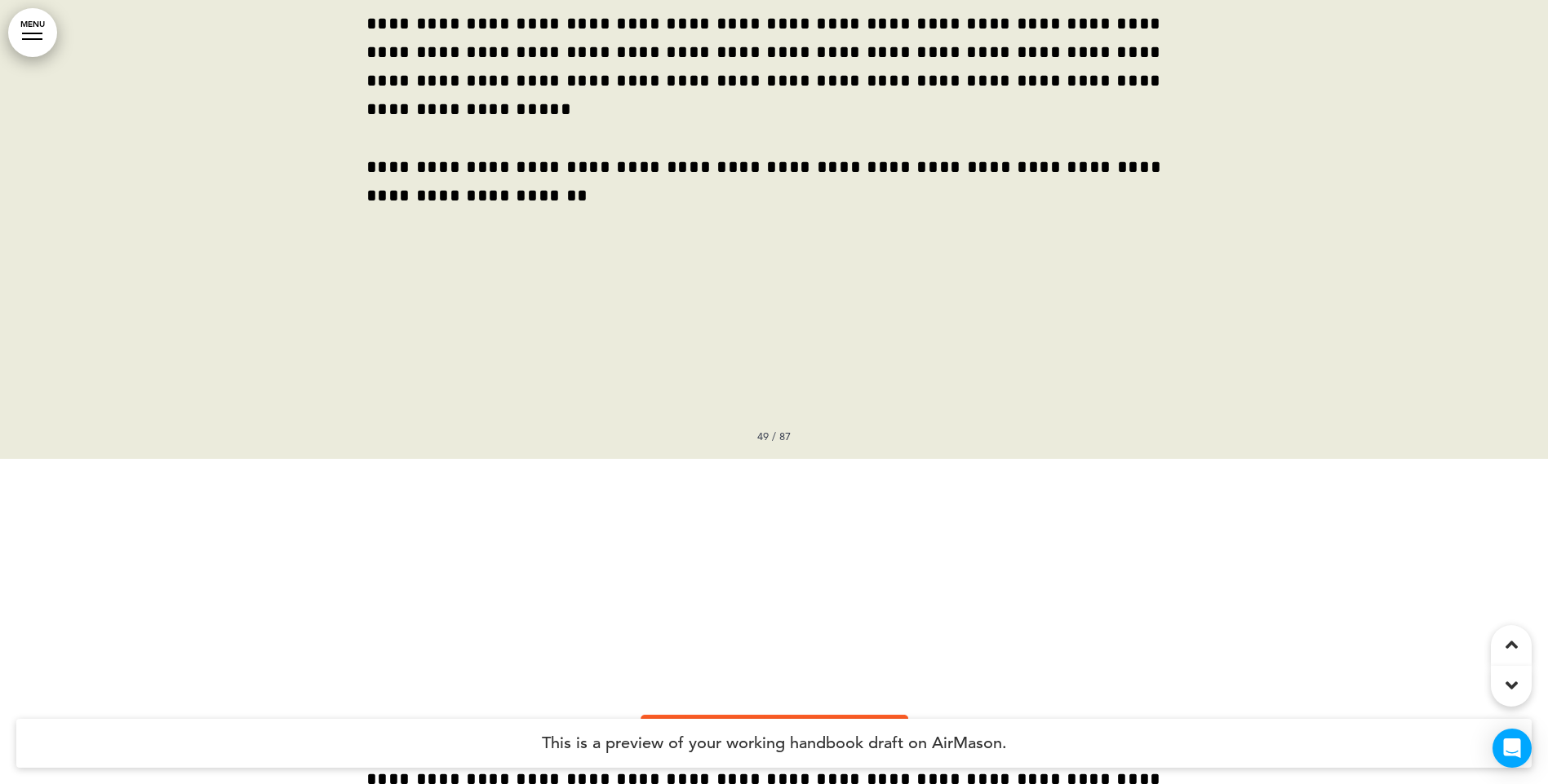
click at [43, 53] on link "MENU" at bounding box center [32, 32] width 49 height 49
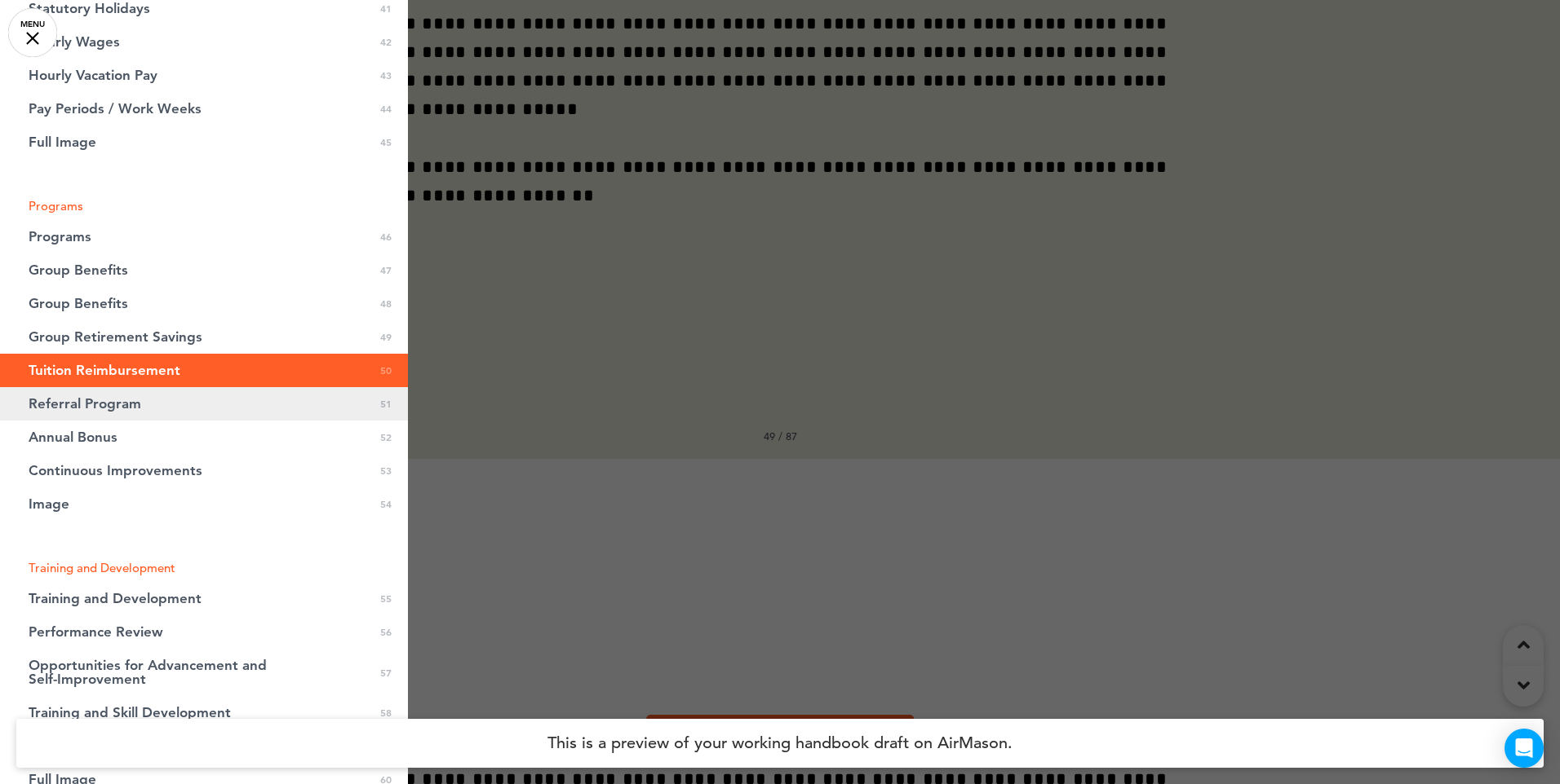
click at [98, 403] on span "Referral Program" at bounding box center [85, 404] width 112 height 14
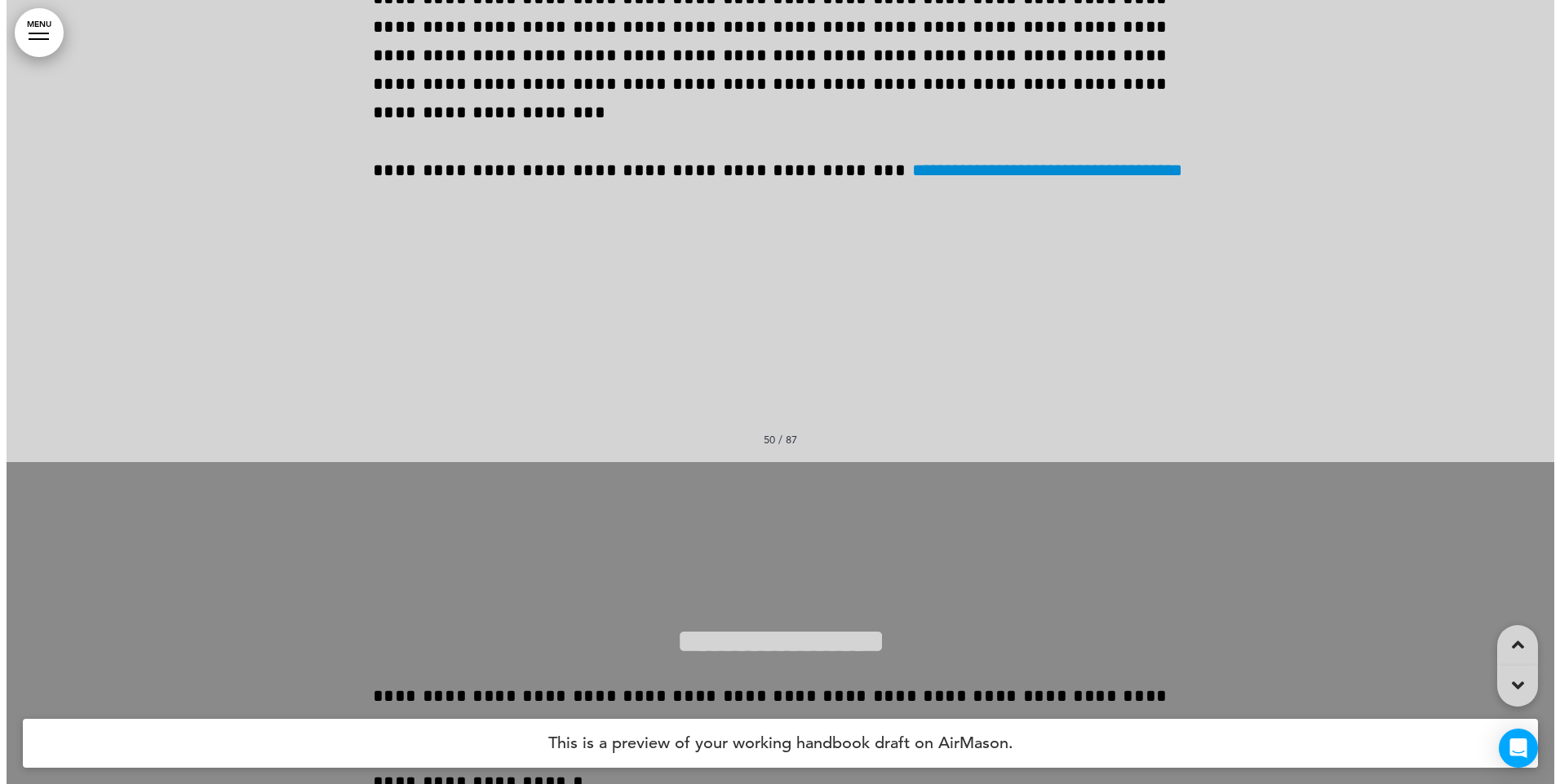
scroll to position [41210, 0]
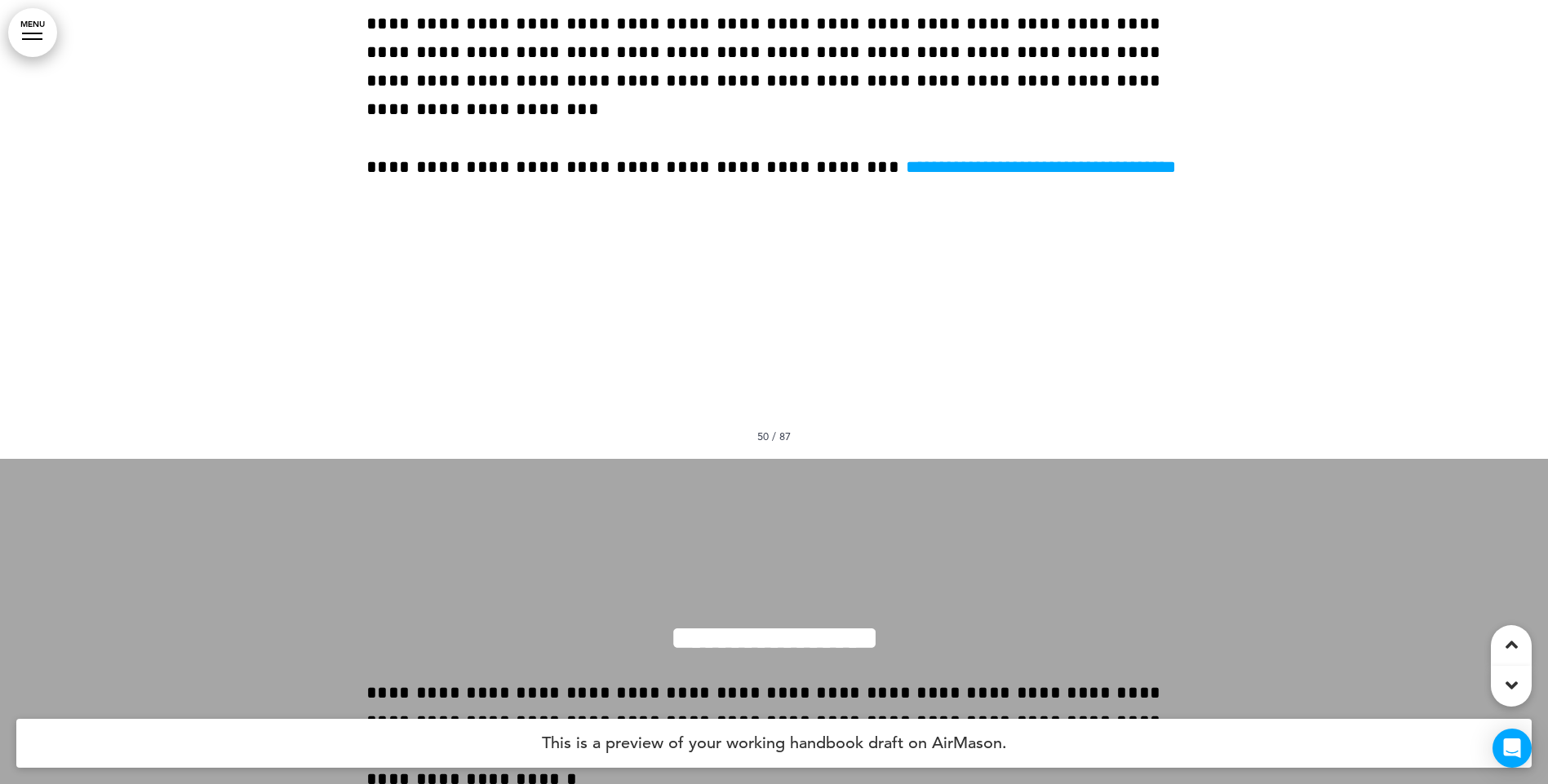
click at [46, 34] on link "MENU" at bounding box center [32, 32] width 49 height 49
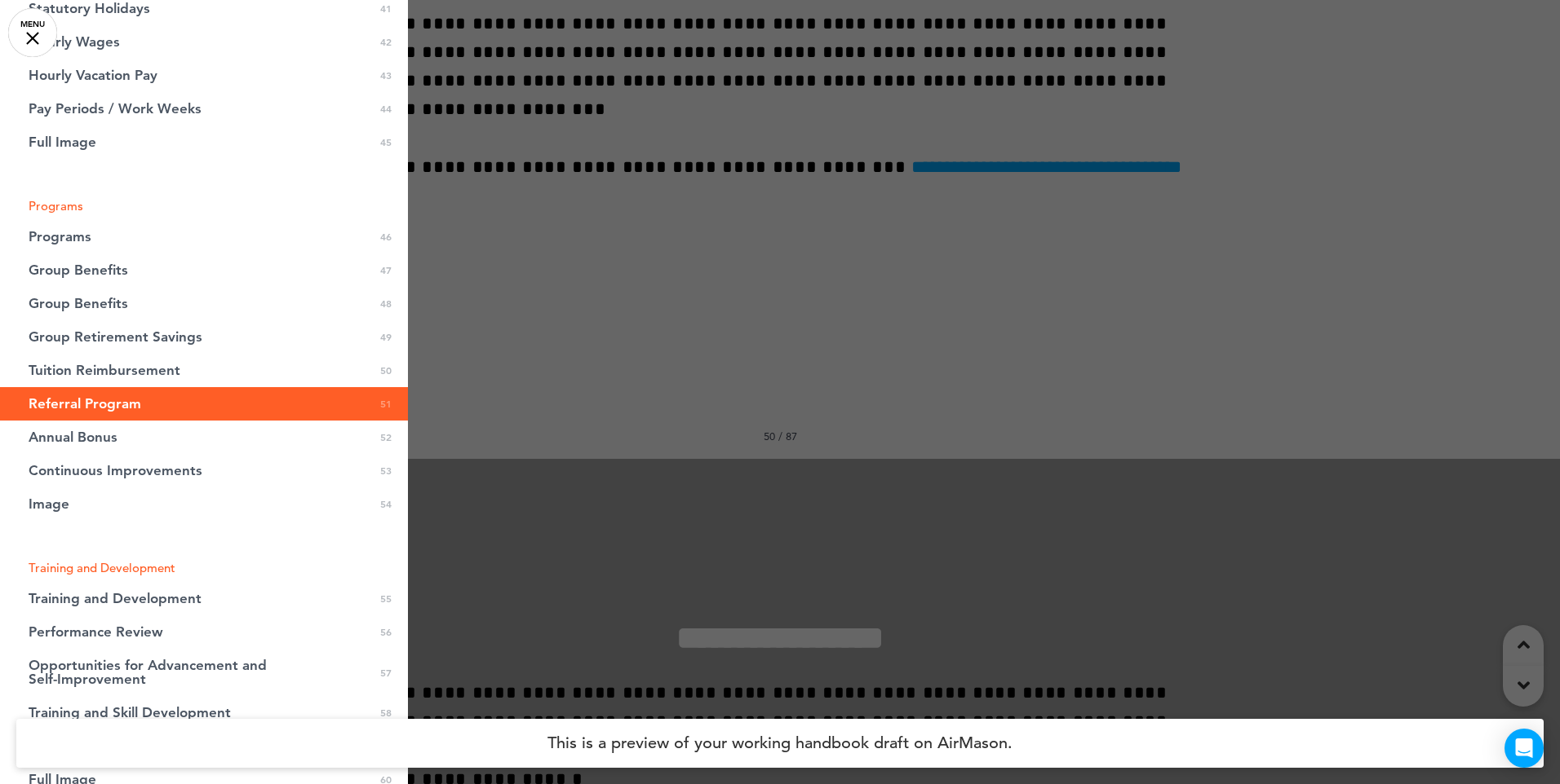
scroll to position [2120, 0]
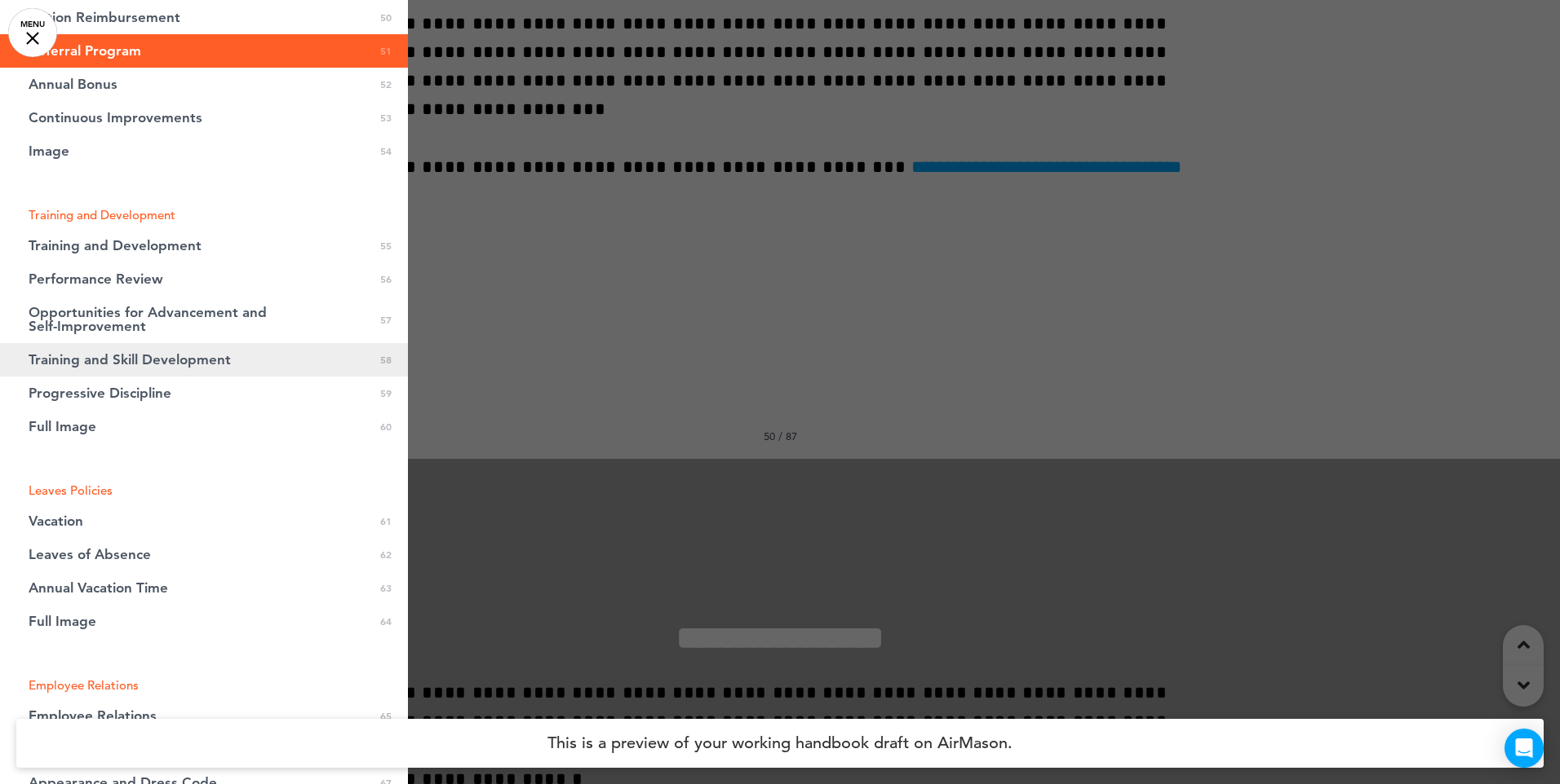
click at [222, 353] on span "Training and Skill Development" at bounding box center [129, 360] width 202 height 14
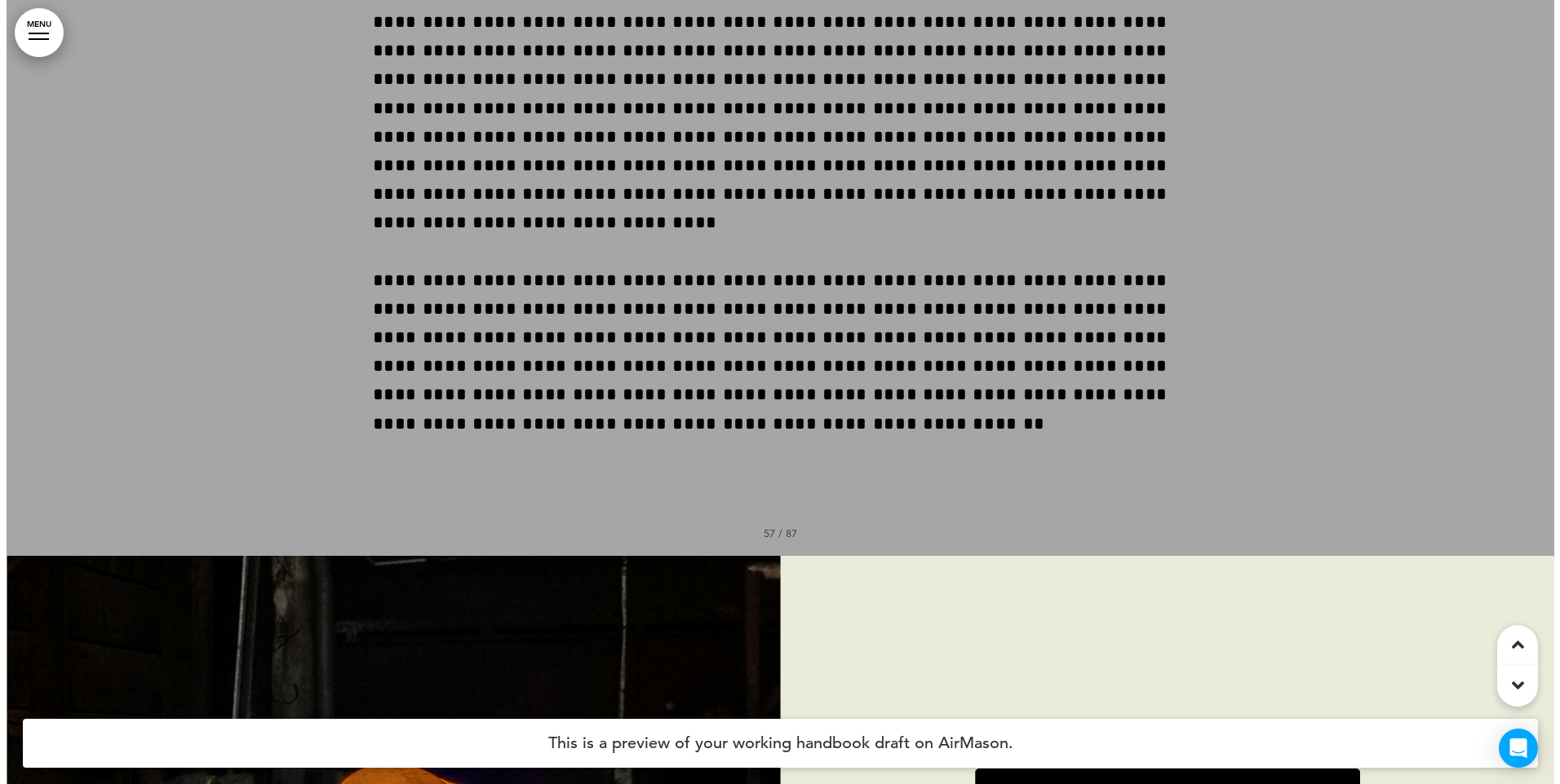
scroll to position [46701, 0]
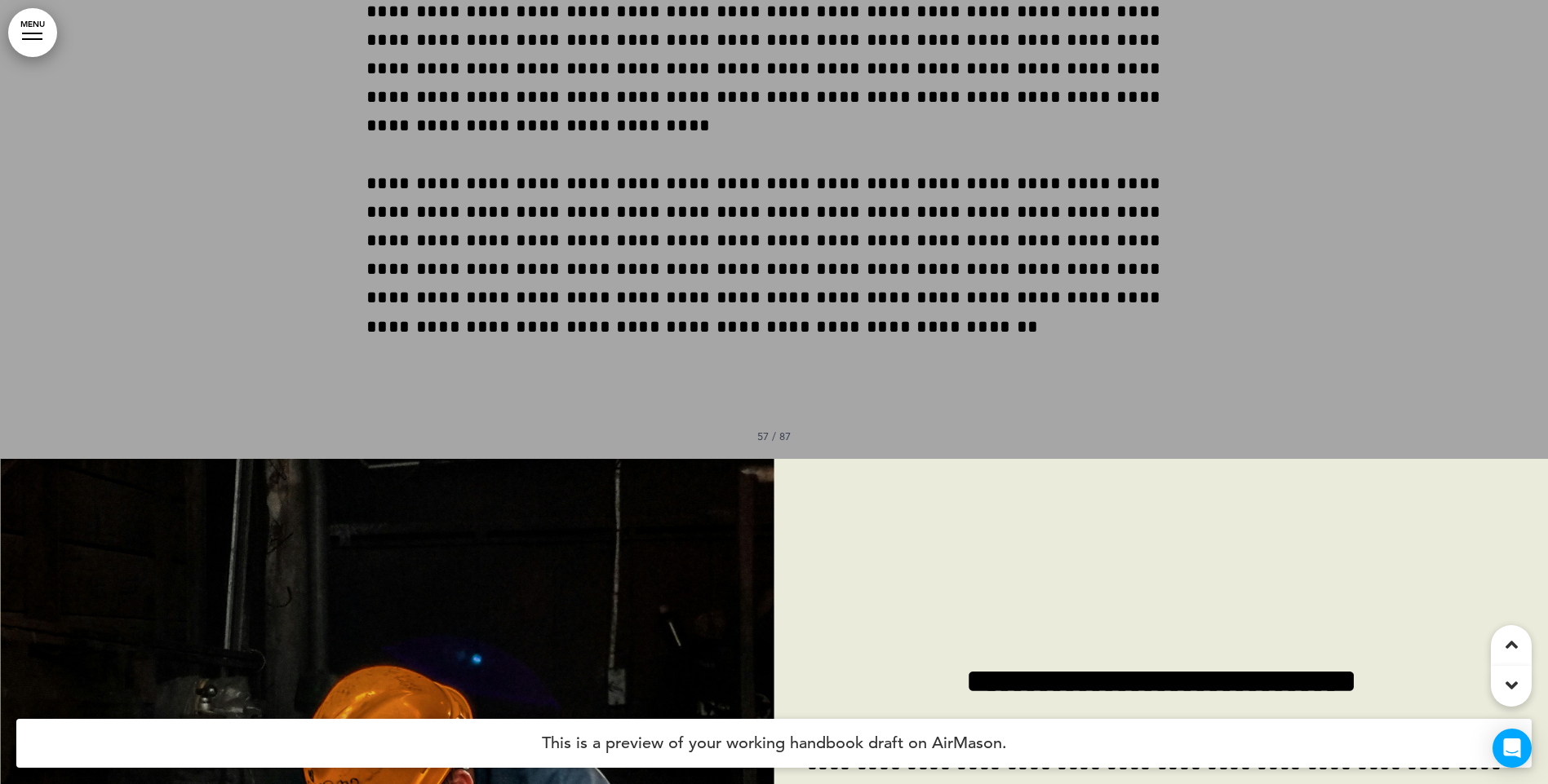
click at [34, 41] on link "MENU" at bounding box center [32, 32] width 49 height 49
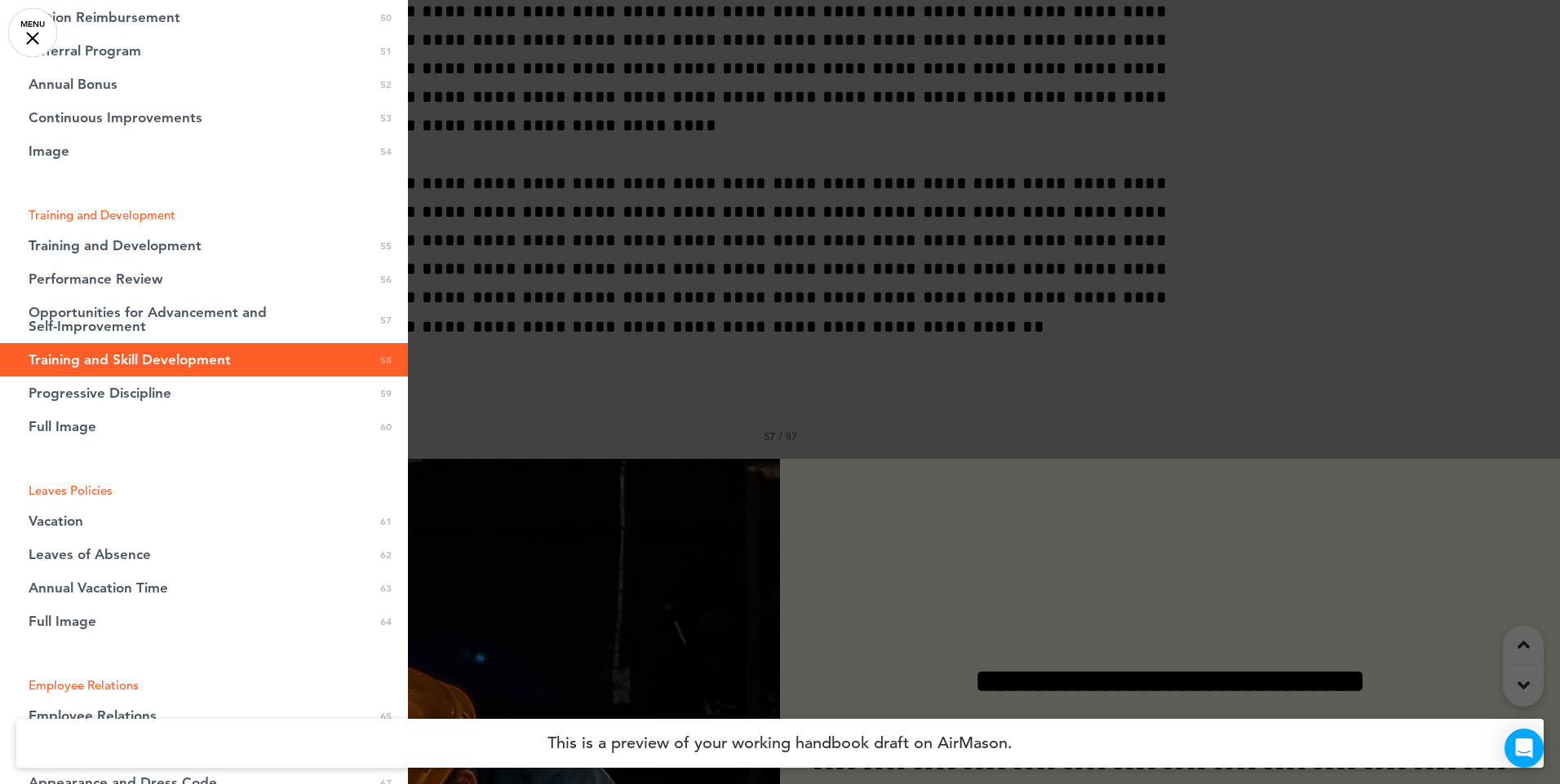
click at [140, 241] on span "Training and Development" at bounding box center [115, 246] width 173 height 14
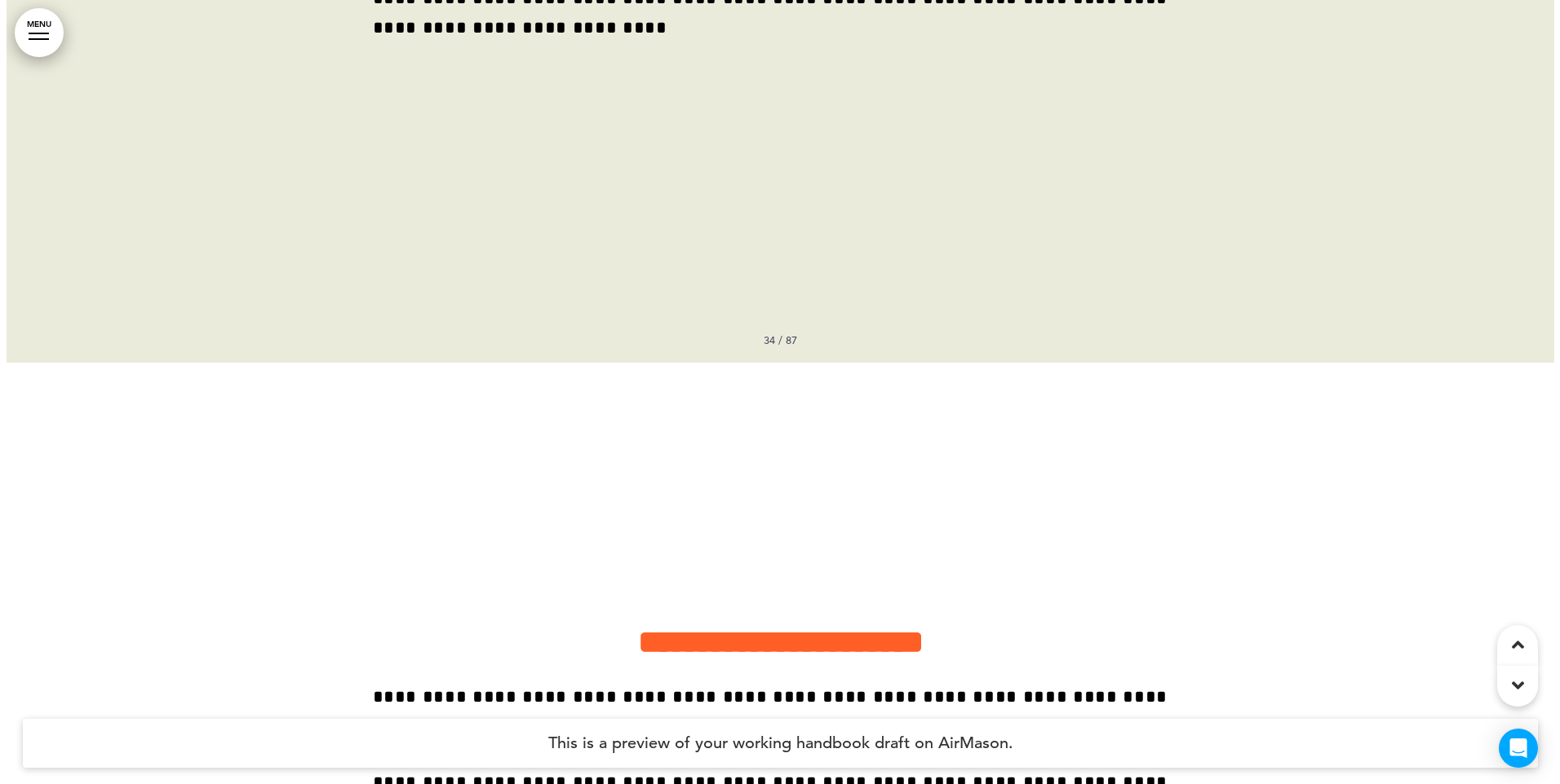
scroll to position [29165, 0]
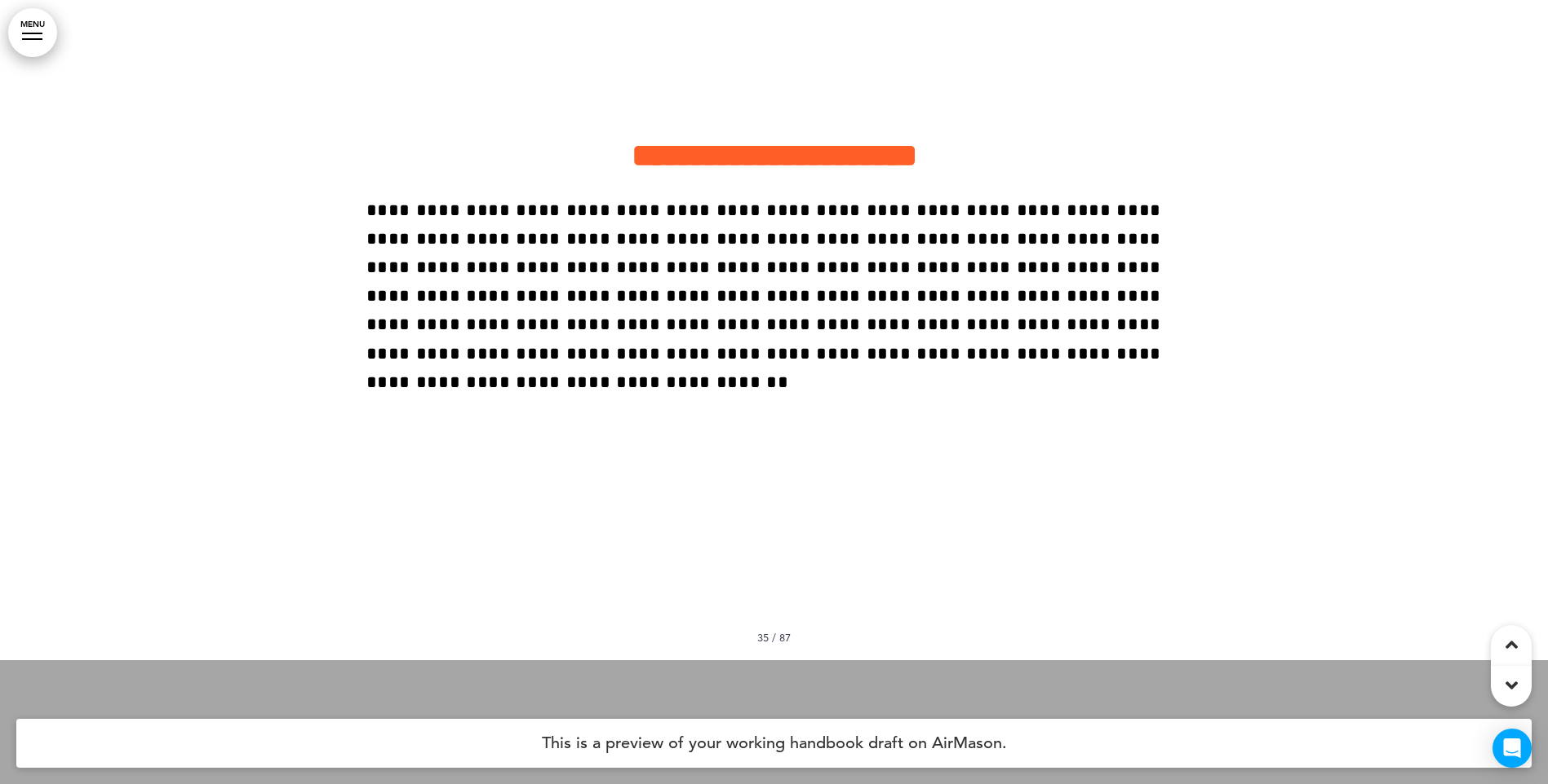
click at [48, 46] on link "MENU" at bounding box center [32, 32] width 49 height 49
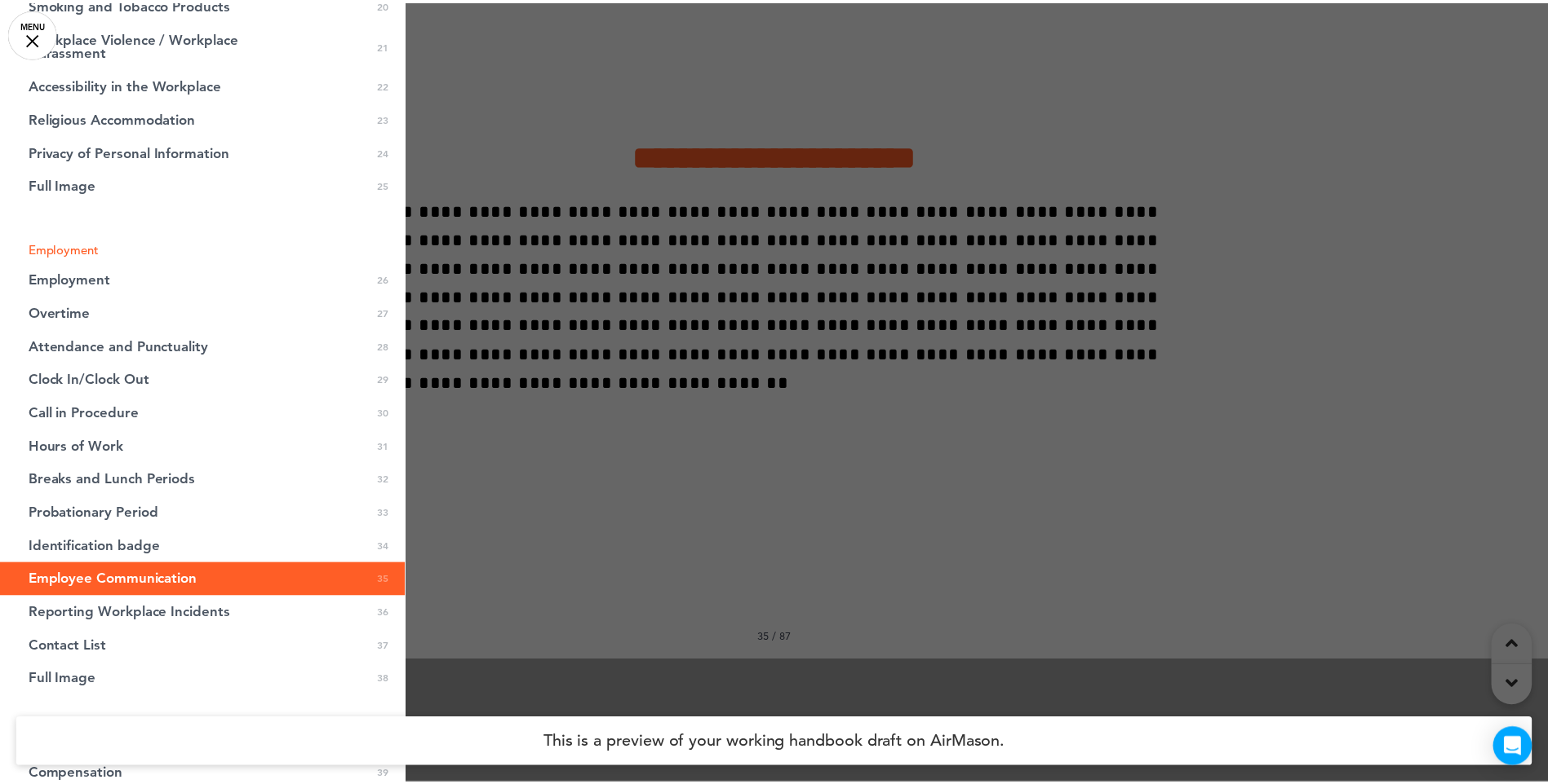
scroll to position [0, 0]
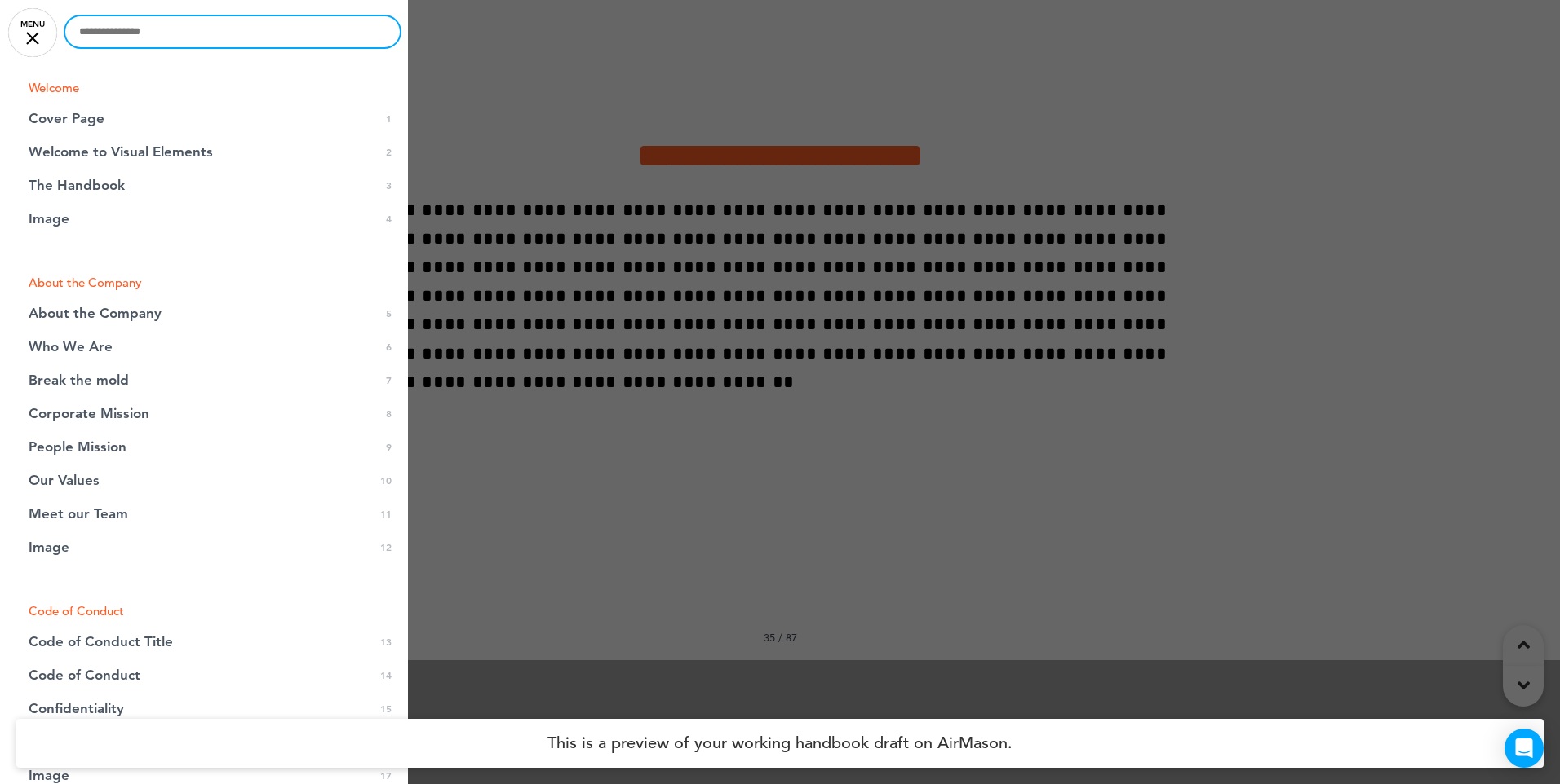
click at [126, 39] on input "text" at bounding box center [233, 31] width 334 height 31
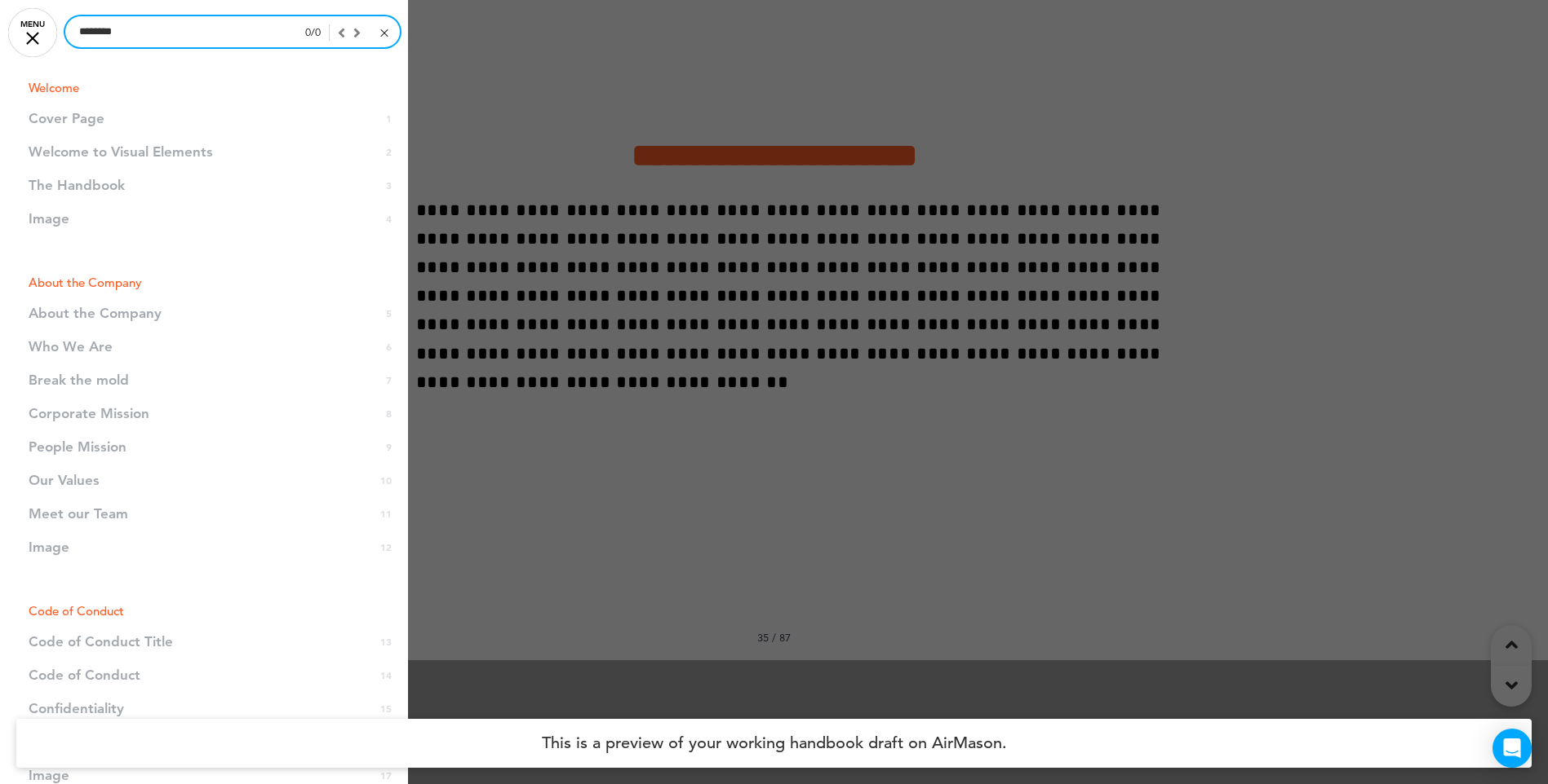
drag, startPoint x: 151, startPoint y: 39, endPoint x: 76, endPoint y: 32, distance: 75.3
click at [76, 32] on input "********" at bounding box center [233, 31] width 334 height 31
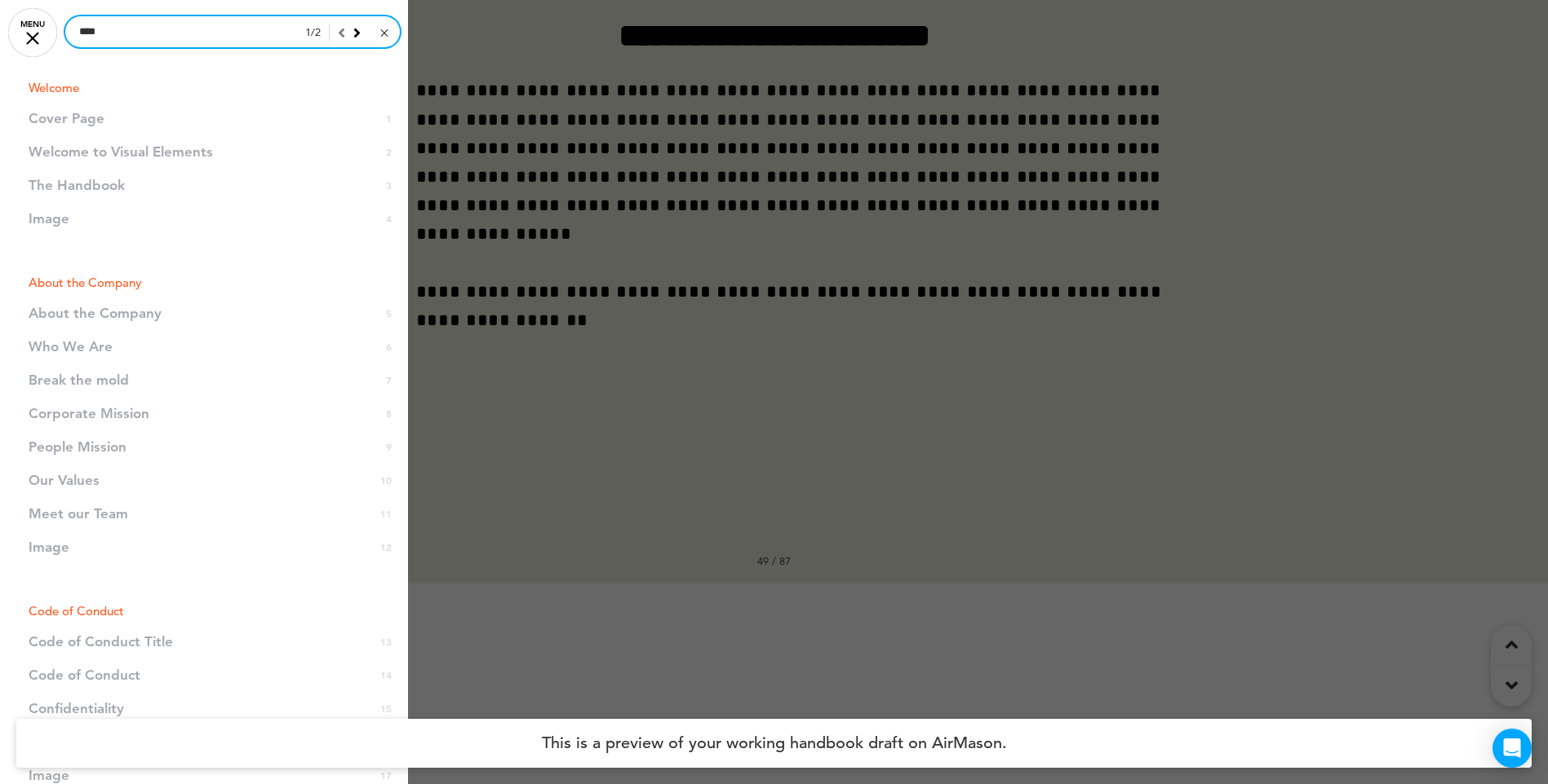
scroll to position [40425, 0]
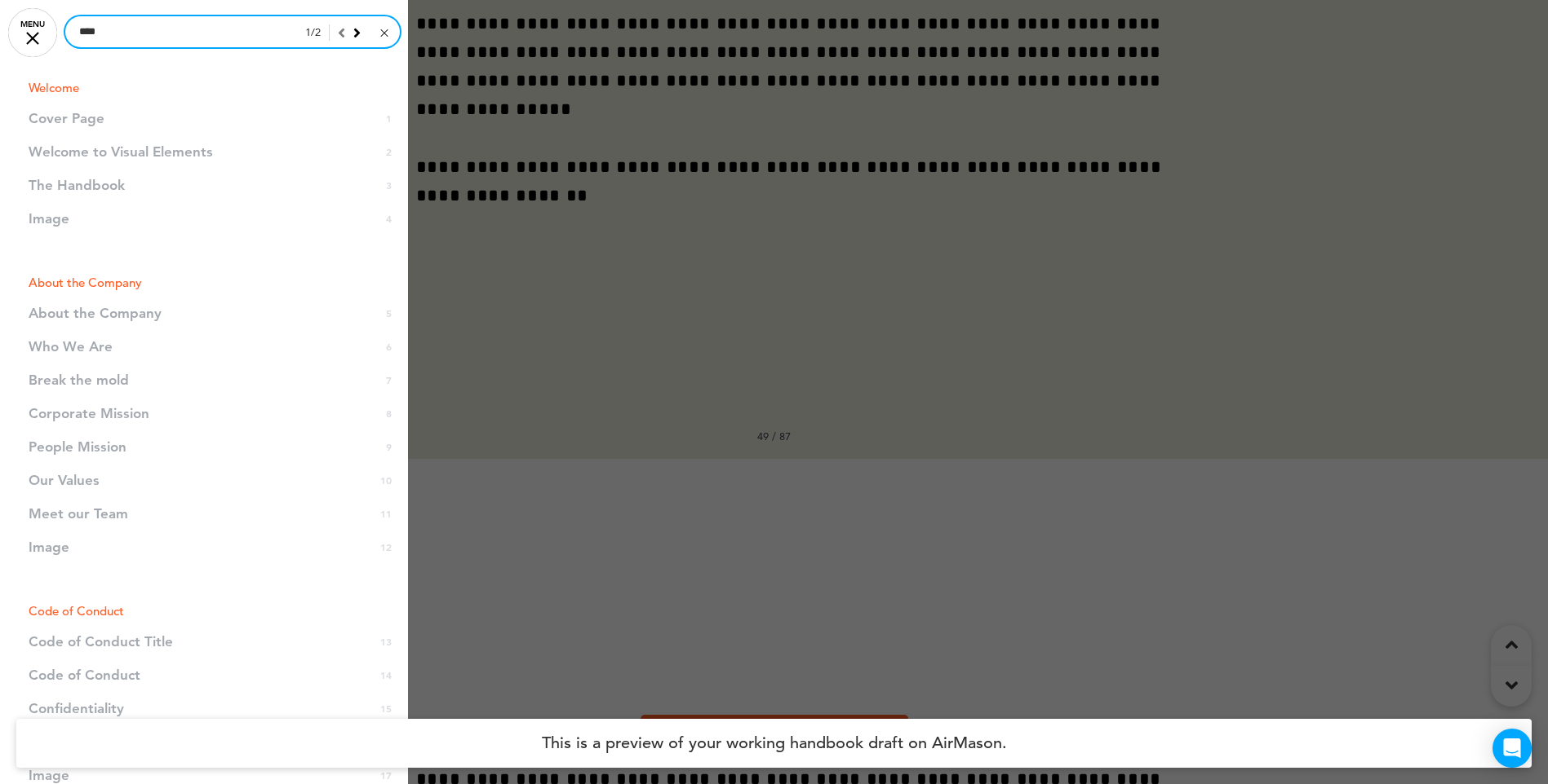
type input "****"
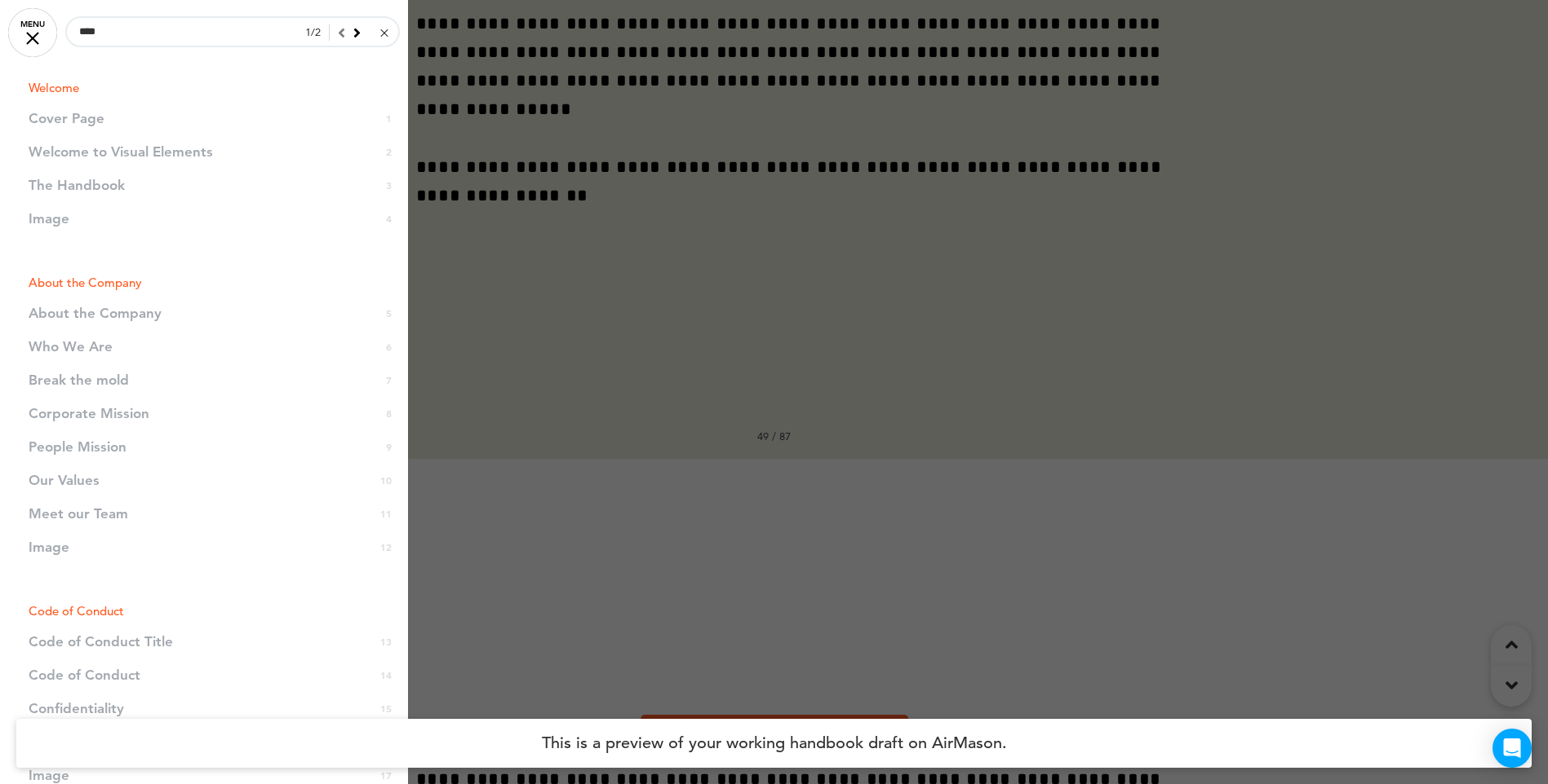
click at [511, 181] on div at bounding box center [774, 392] width 1548 height 784
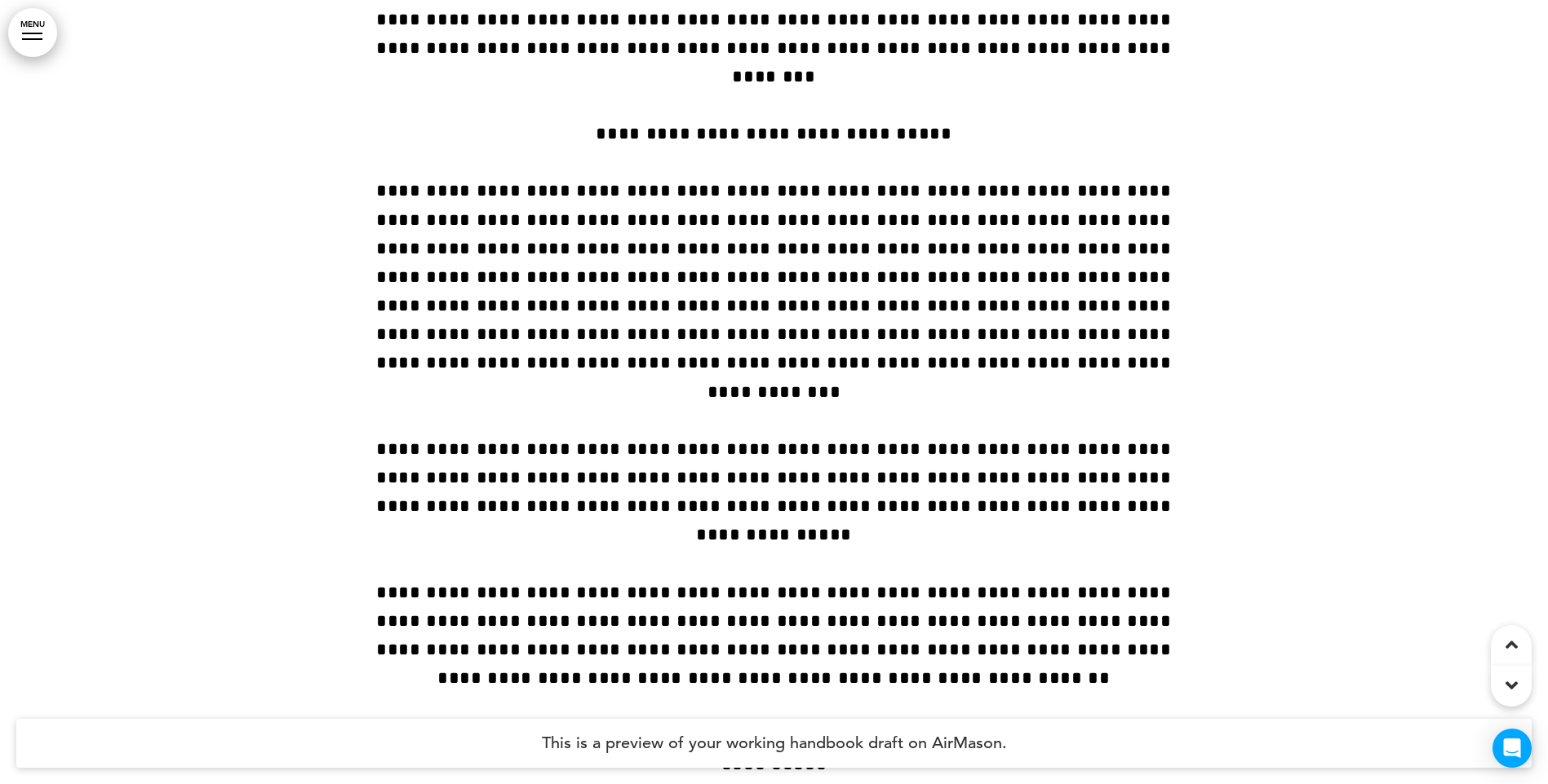
scroll to position [0, 0]
